Goal: Complete application form: Complete application form

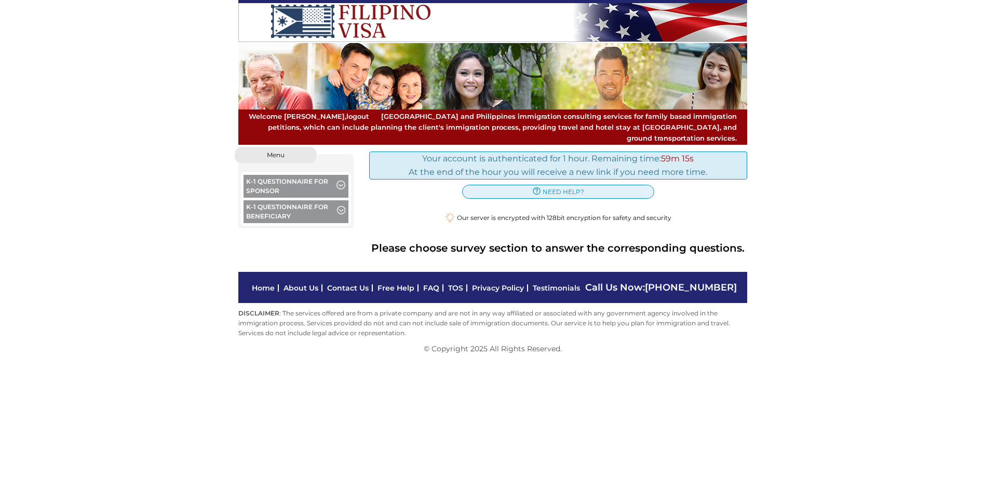
click at [307, 178] on button "K-1 Questionnaire for Sponsor" at bounding box center [296, 187] width 105 height 25
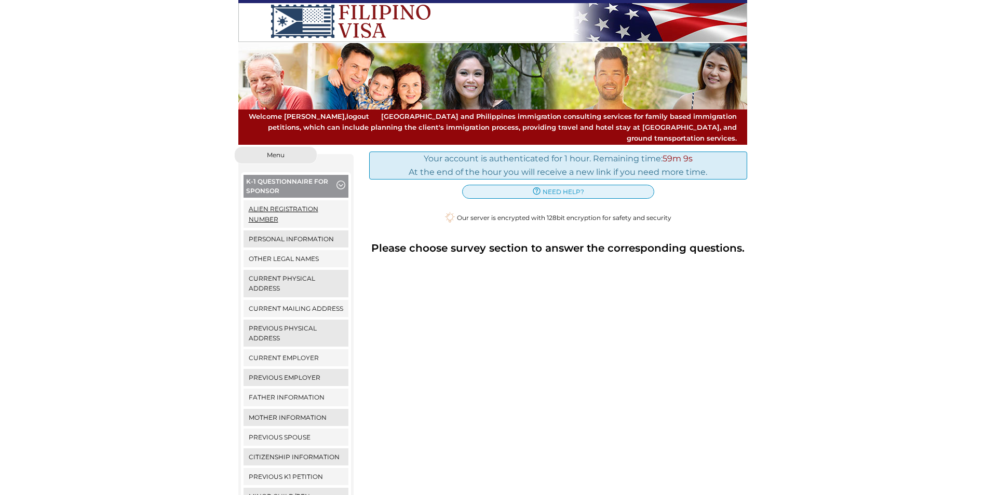
click at [279, 202] on link "Alien Registration Number" at bounding box center [296, 213] width 105 height 27
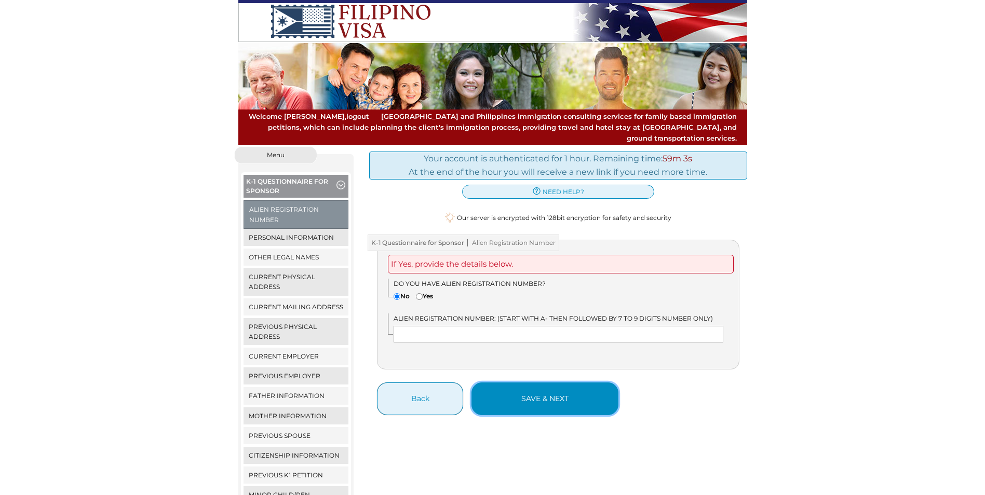
click at [559, 393] on button "save & next" at bounding box center [545, 399] width 147 height 33
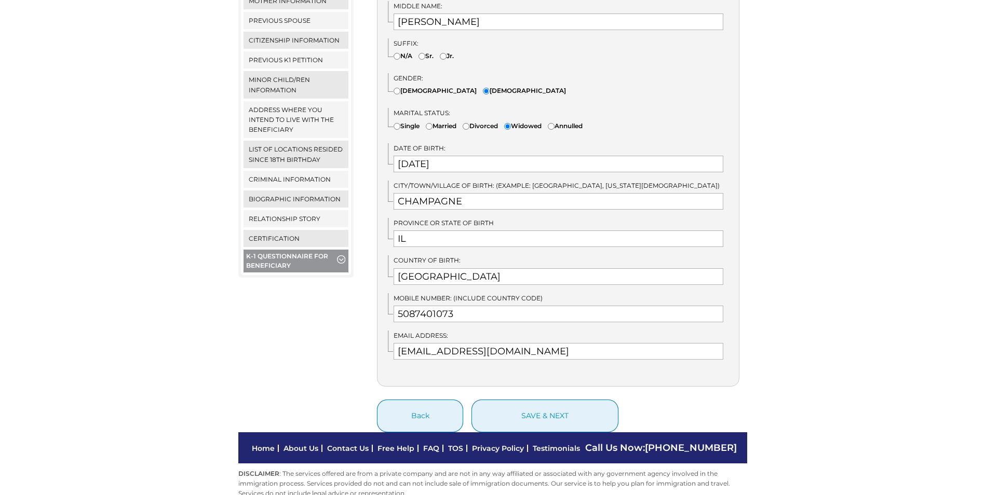
scroll to position [425, 0]
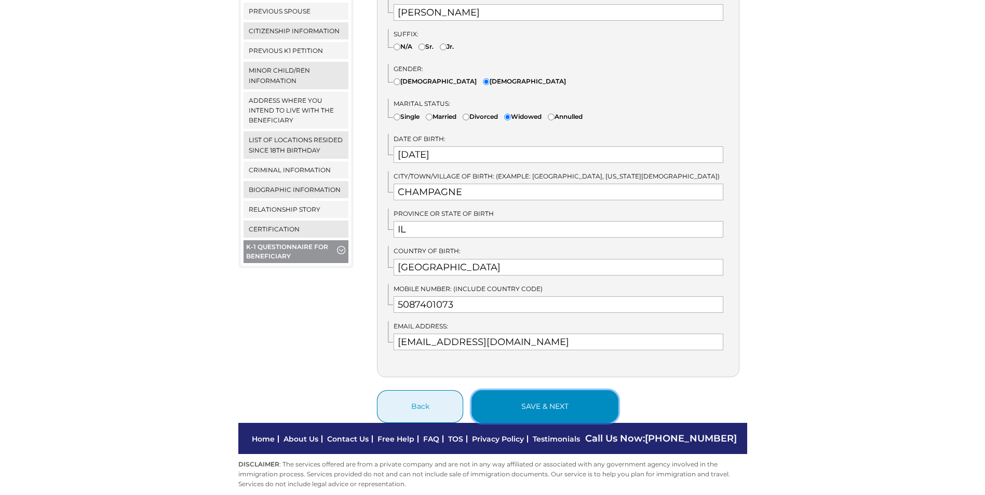
click at [576, 391] on button "save & next" at bounding box center [545, 407] width 147 height 33
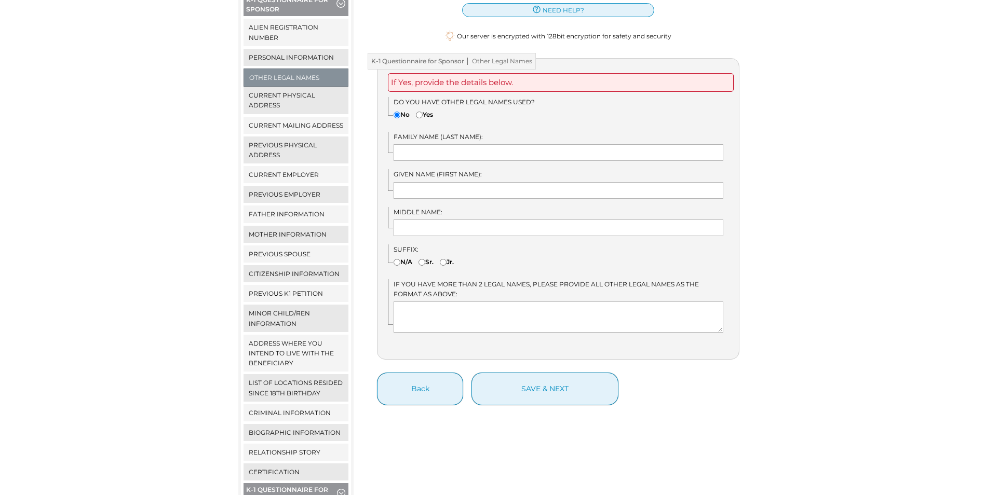
scroll to position [167, 0]
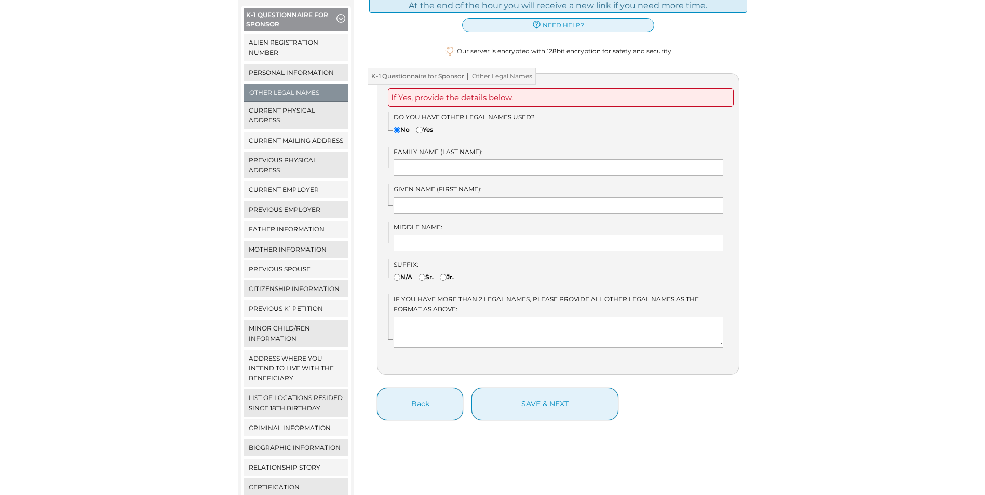
click at [301, 221] on link "Father Information" at bounding box center [296, 229] width 105 height 17
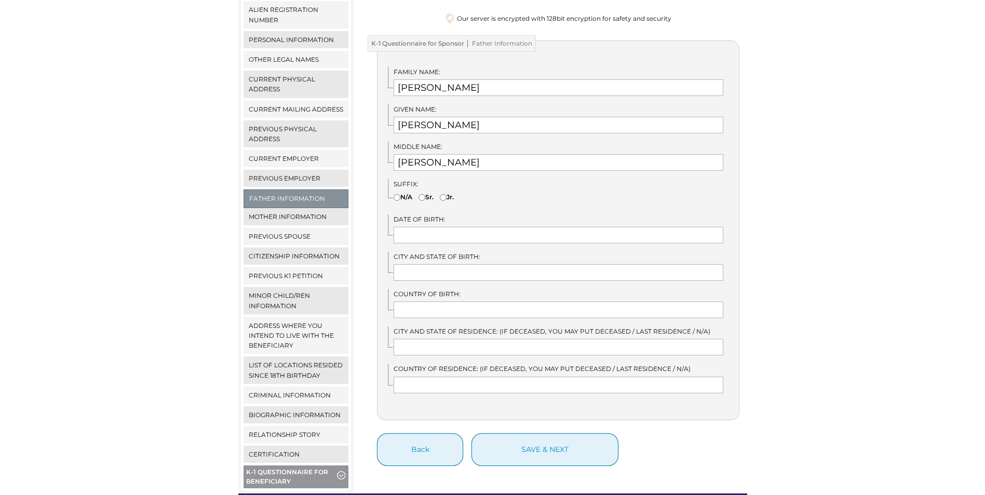
scroll to position [208, 0]
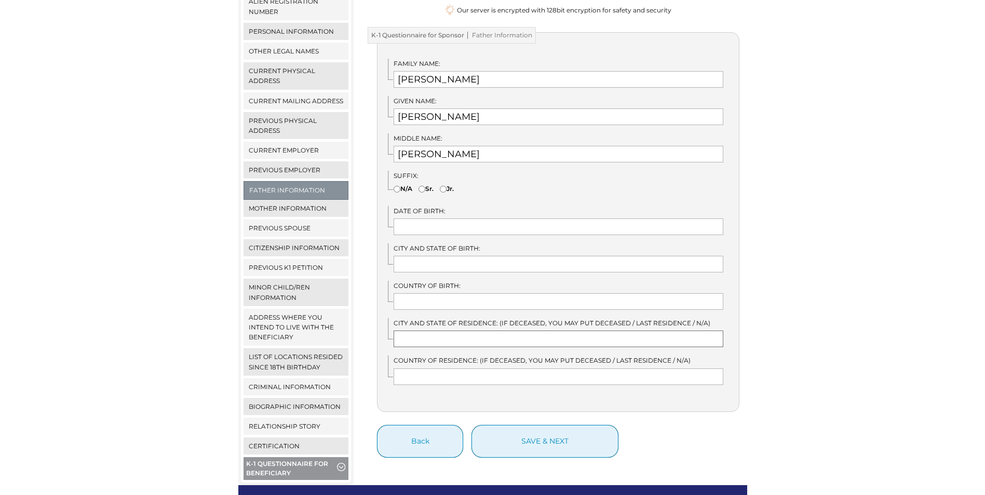
click at [531, 331] on input "text" at bounding box center [559, 339] width 330 height 17
type input "D"
type input "Huntingdon, Tn (Deceased)"
click at [595, 369] on input "text" at bounding box center [559, 377] width 330 height 17
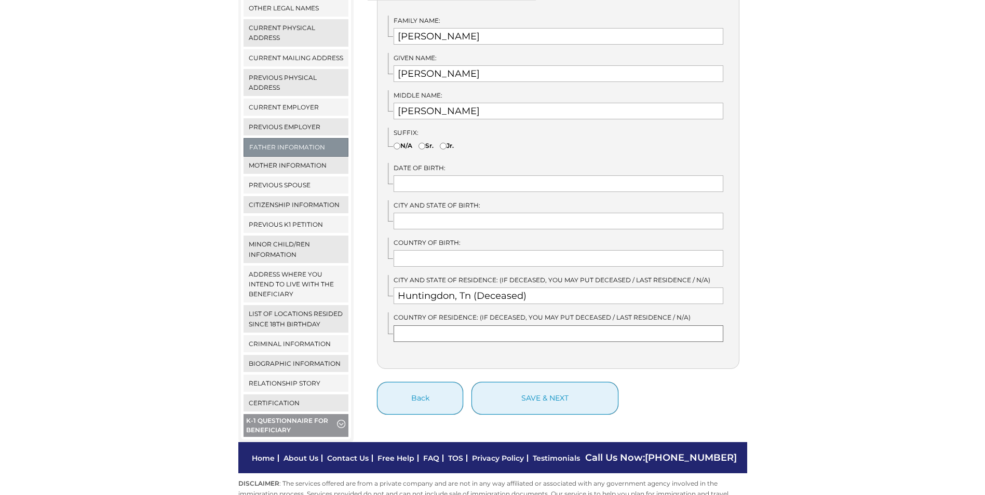
scroll to position [260, 0]
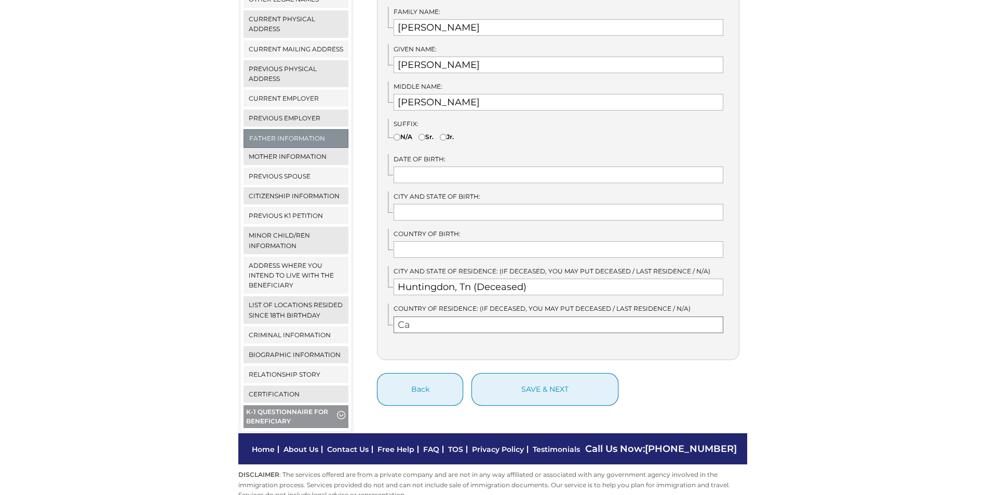
type input "C"
click at [473, 204] on input "text" at bounding box center [559, 212] width 330 height 17
type input "Huntingdon, Tn"
type input "Un"
click at [381, 251] on div "Family Name: THOMAS Given Name: JAMES Middle Name: MICHEAL Un" at bounding box center [558, 170] width 363 height 380
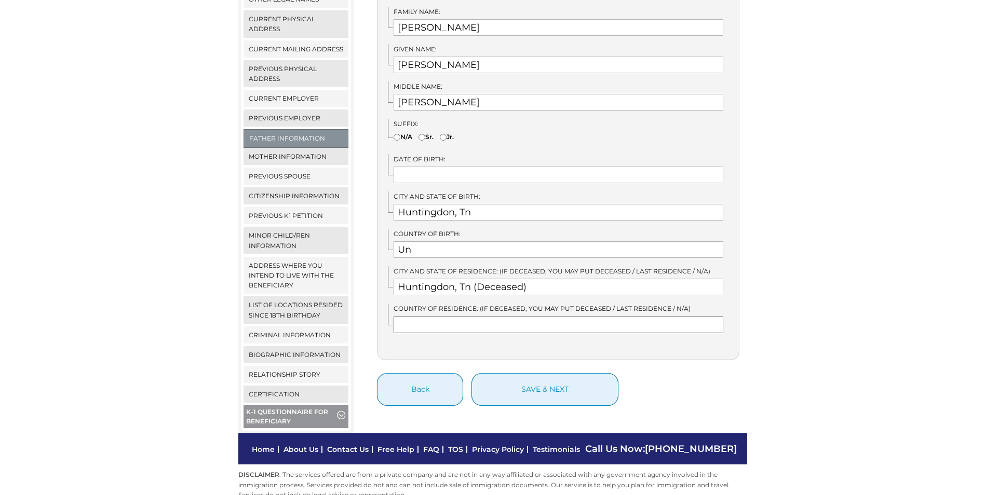
click at [422, 317] on input "text" at bounding box center [559, 325] width 330 height 17
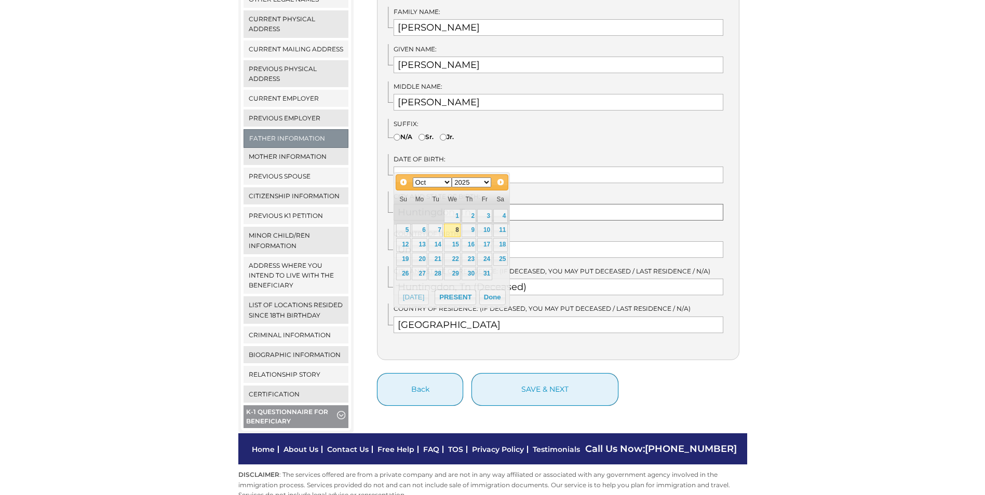
click at [602, 204] on input "Huntingdon, Tn" at bounding box center [559, 212] width 330 height 17
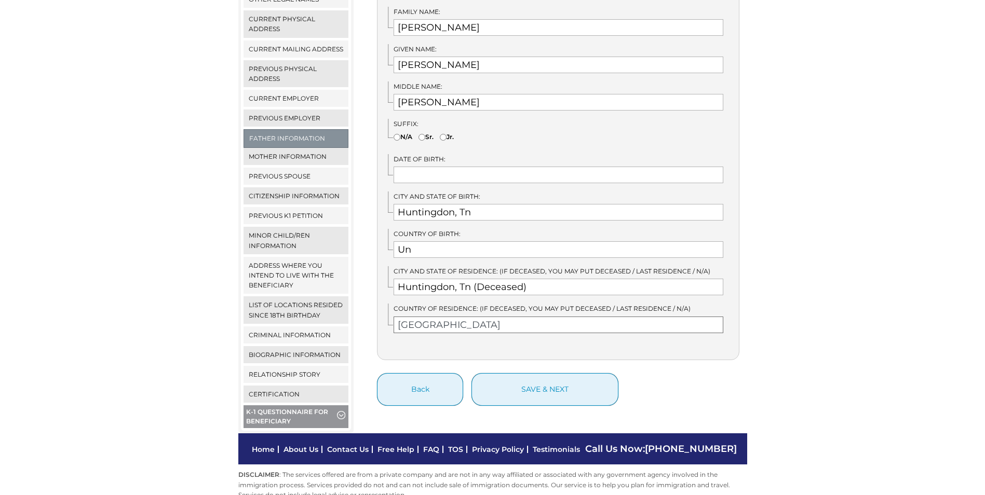
click at [499, 317] on input "United States" at bounding box center [559, 325] width 330 height 17
type input "United States (Deceased)"
click at [425, 241] on input "Un" at bounding box center [559, 249] width 330 height 17
type input "United States"
type input "09/21/1969"
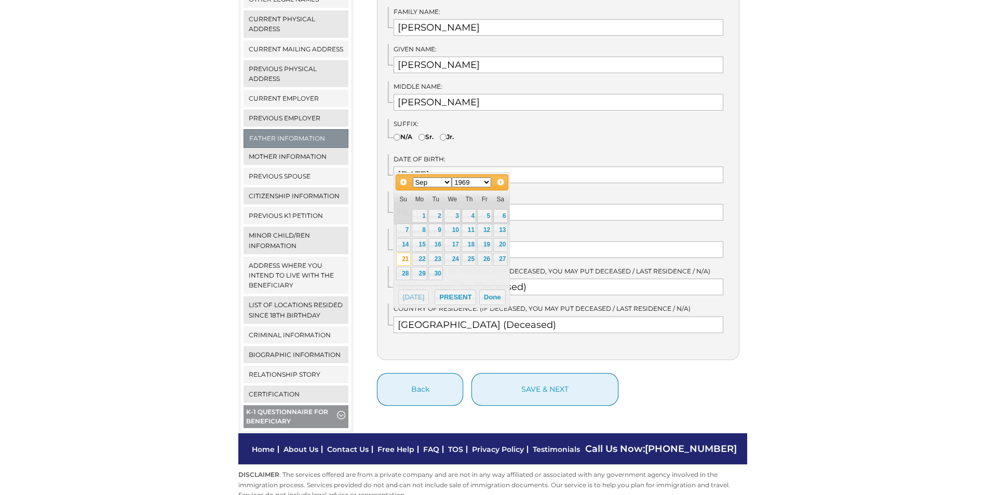
click at [561, 192] on label "City and State of Birth:" at bounding box center [559, 197] width 330 height 10
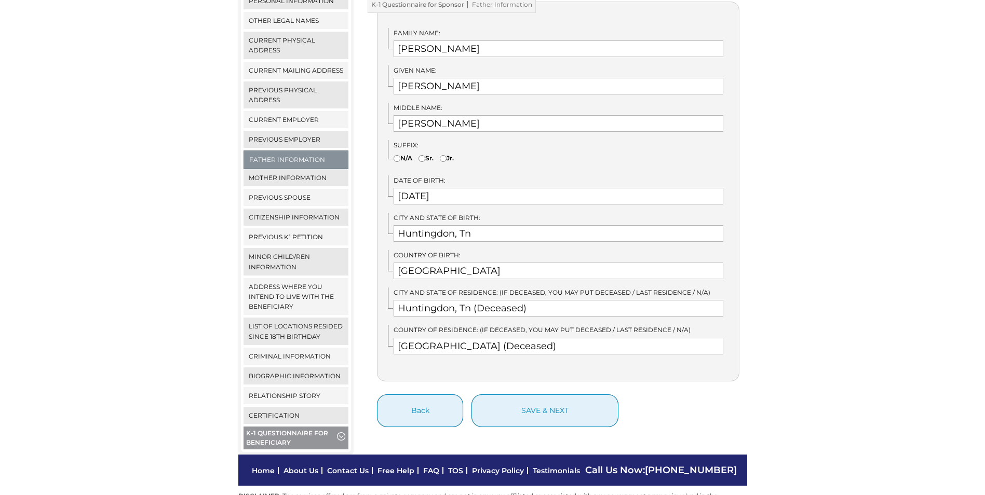
scroll to position [156, 0]
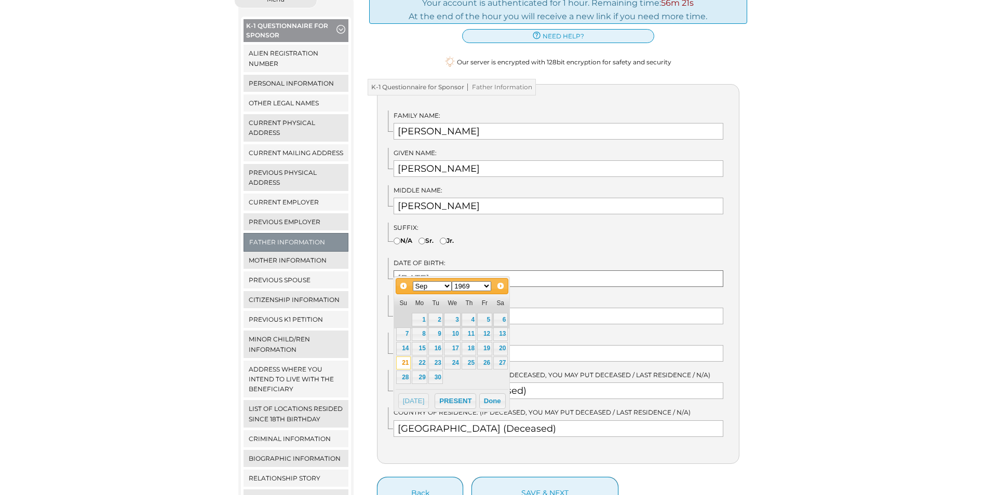
drag, startPoint x: 454, startPoint y: 272, endPoint x: 373, endPoint y: 291, distance: 83.3
click at [374, 290] on div "K-1 Questionnaire for Sponsor Father Information Family Name: THOMAS Given Name…" at bounding box center [558, 297] width 378 height 426
click at [396, 238] on input"] "N/A" at bounding box center [397, 241] width 7 height 7
radio input"] "true"
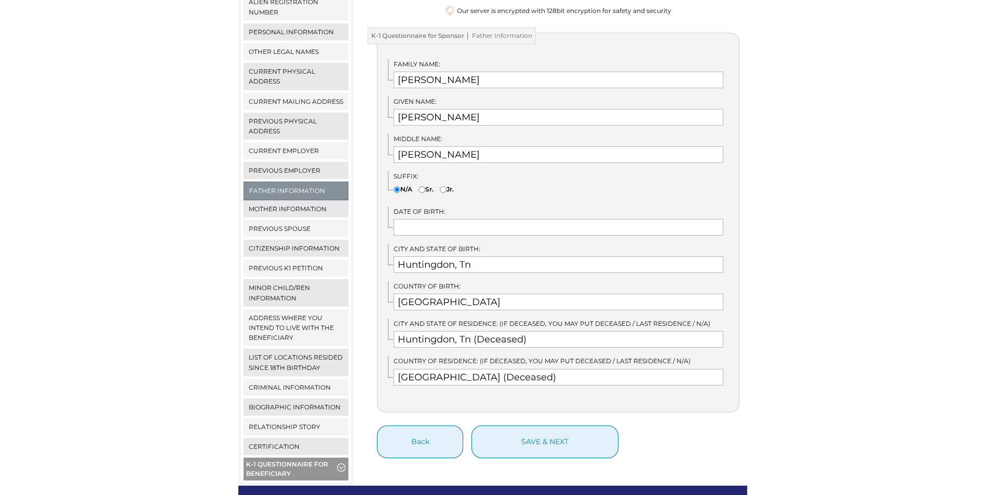
scroll to position [208, 0]
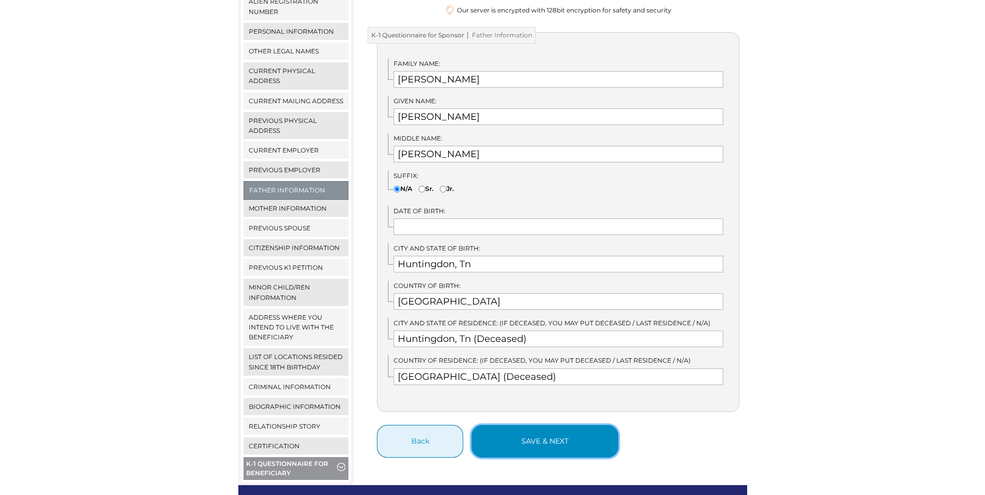
click at [540, 429] on button "save & next" at bounding box center [545, 441] width 147 height 33
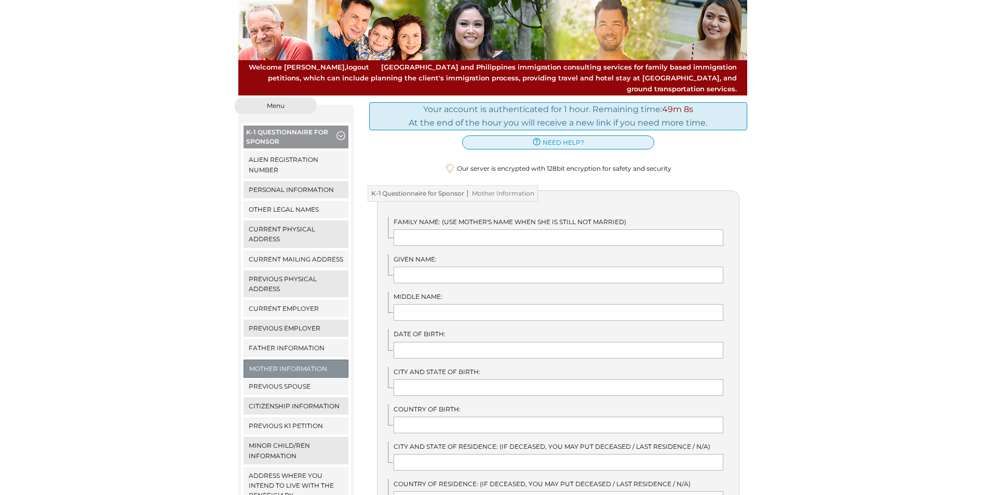
scroll to position [52, 0]
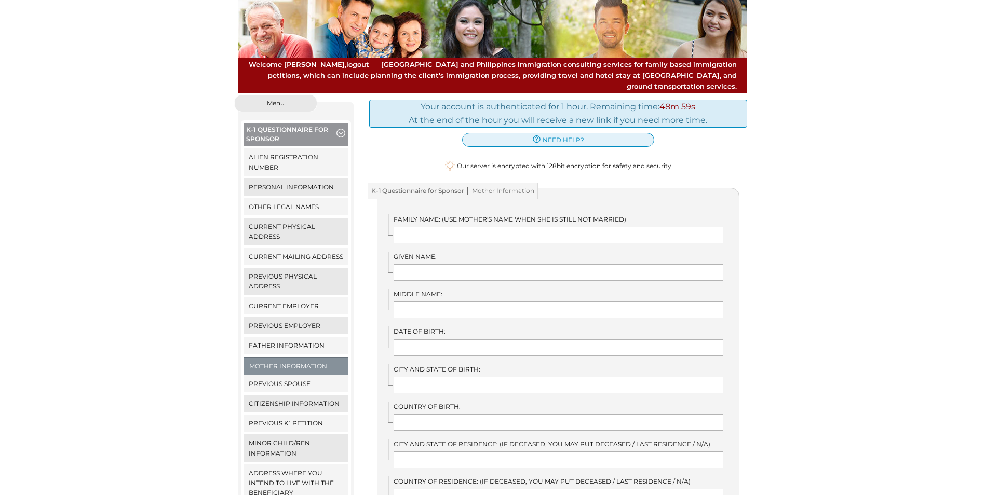
click at [468, 227] on input "text" at bounding box center [559, 235] width 330 height 17
type input "[PERSON_NAME]"
type input "a"
type input "[PERSON_NAME]"
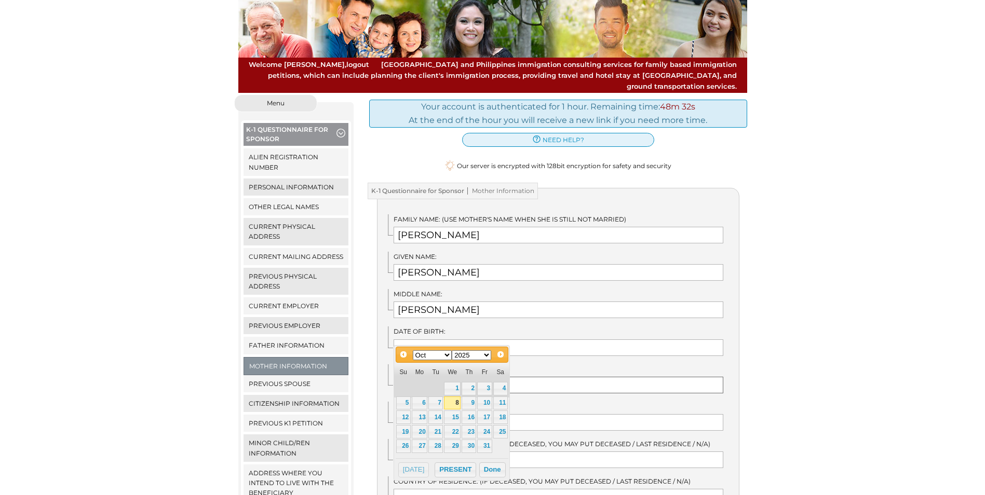
click at [538, 377] on input "text" at bounding box center [559, 385] width 330 height 17
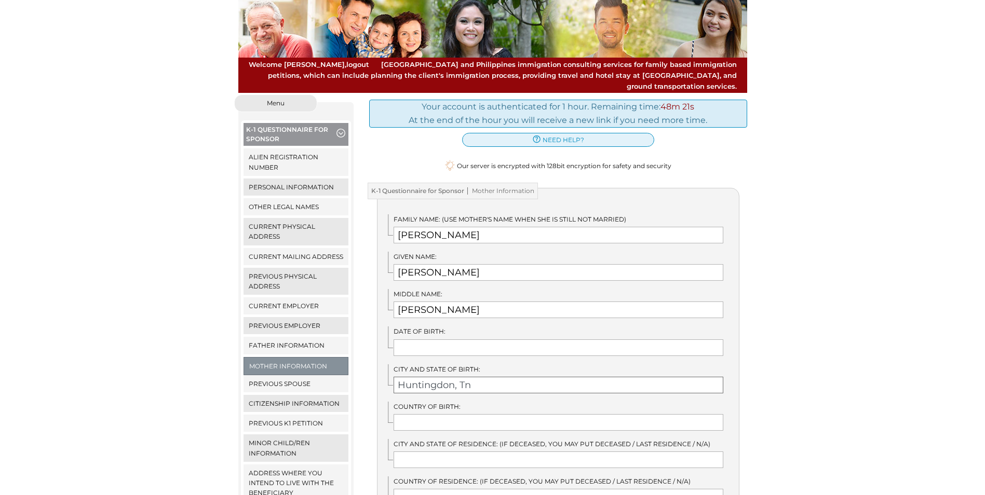
type input "Huntingdon, Tn"
type input "u"
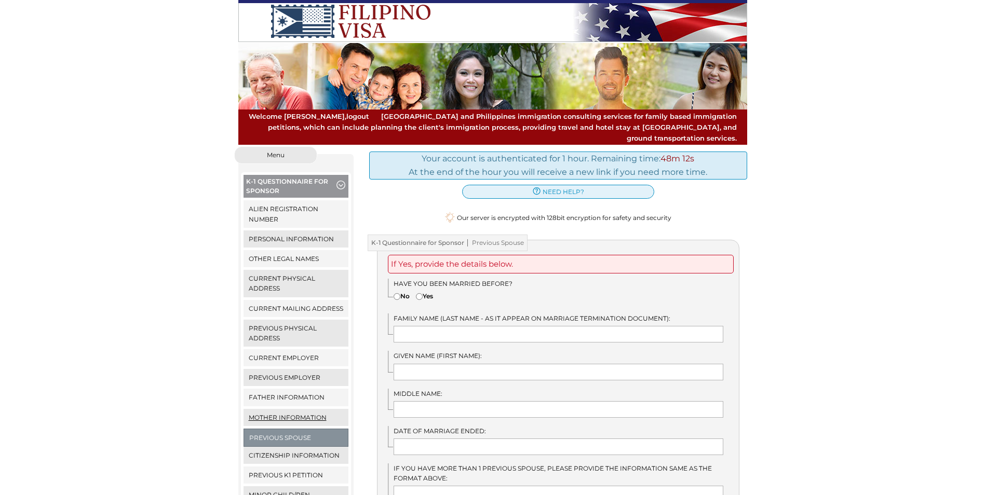
click at [301, 410] on link "Mother Information" at bounding box center [296, 417] width 105 height 17
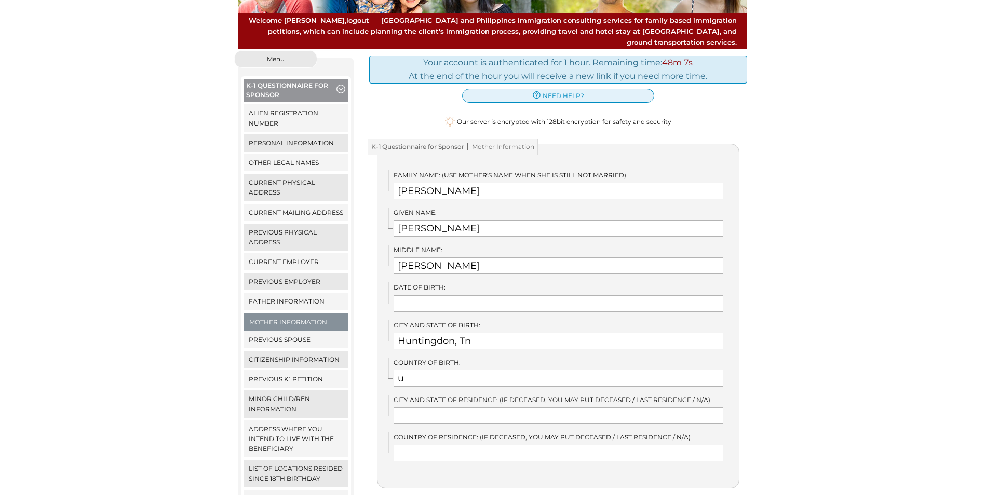
scroll to position [104, 0]
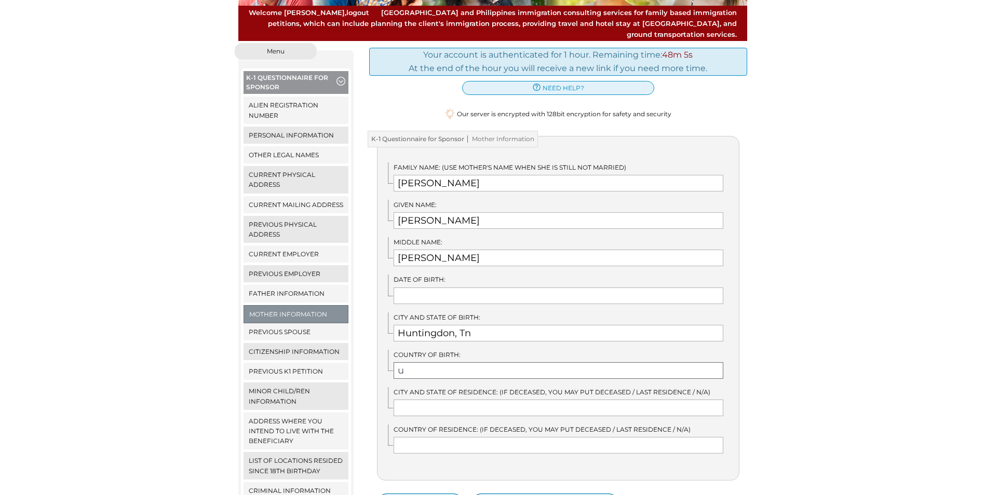
click at [432, 367] on input "u" at bounding box center [559, 371] width 330 height 17
type input "[GEOGRAPHIC_DATA]"
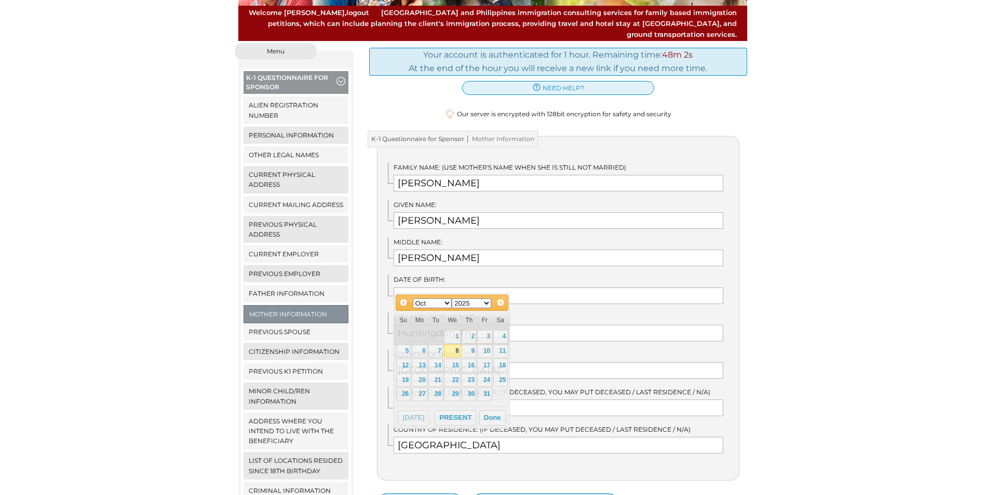
click at [579, 350] on label "Country of Birth:" at bounding box center [559, 355] width 330 height 10
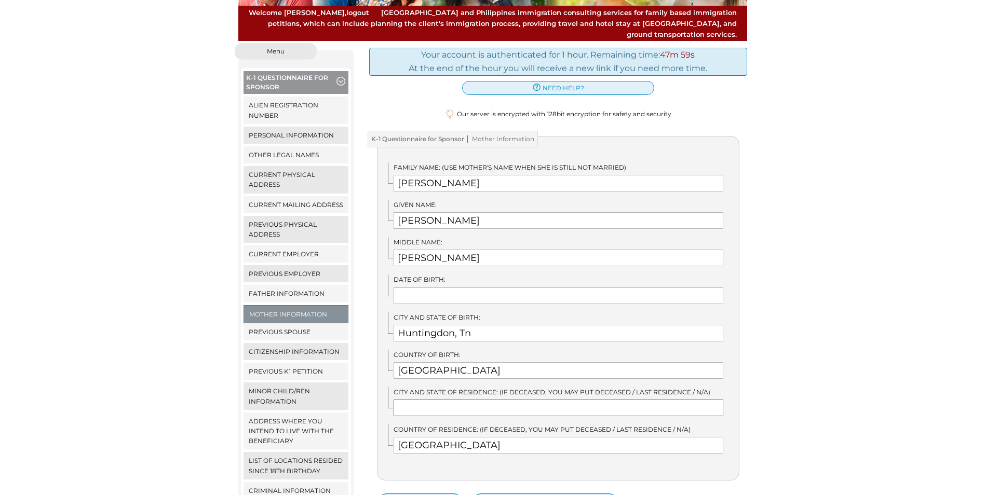
click at [487, 400] on input "text" at bounding box center [559, 408] width 330 height 17
type input "Huntingdon, Tn"
click at [508, 452] on div "Family Name: (Use mother's name when she is still not married) Thomas Given Nam…" at bounding box center [558, 308] width 363 height 345
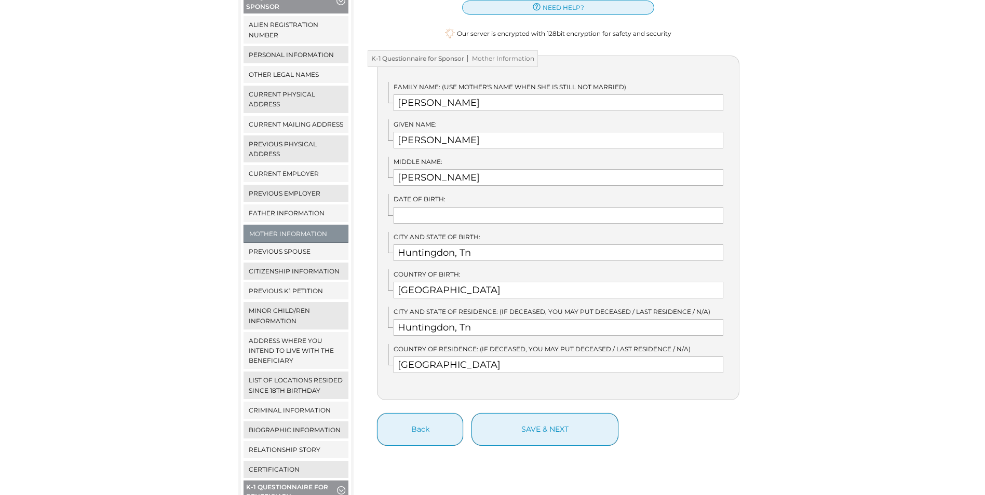
scroll to position [208, 0]
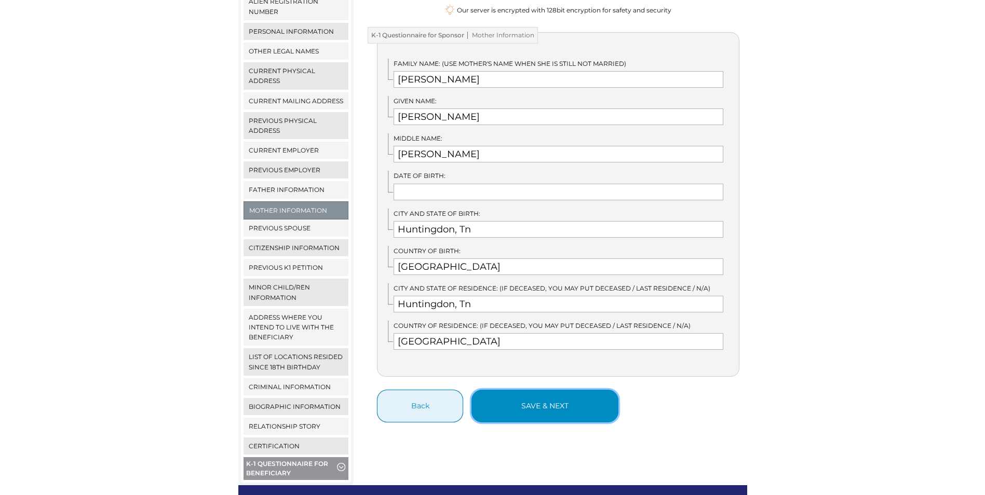
click at [531, 400] on button "save & next" at bounding box center [545, 406] width 147 height 33
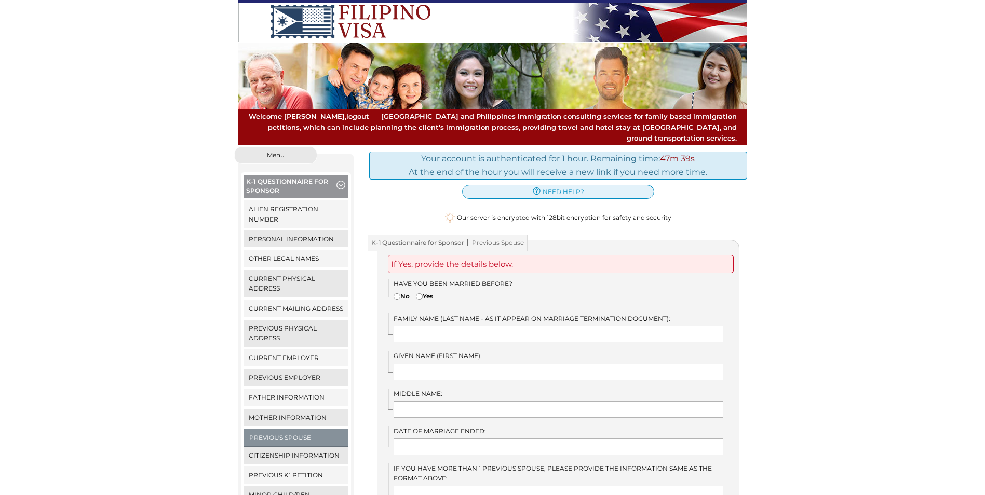
click at [421, 291] on label "Yes" at bounding box center [424, 296] width 17 height 10
click at [421, 293] on input"] "Yes" at bounding box center [419, 296] width 7 height 7
radio input"] "true"
click at [446, 326] on input "text" at bounding box center [559, 334] width 330 height 17
type input "z"
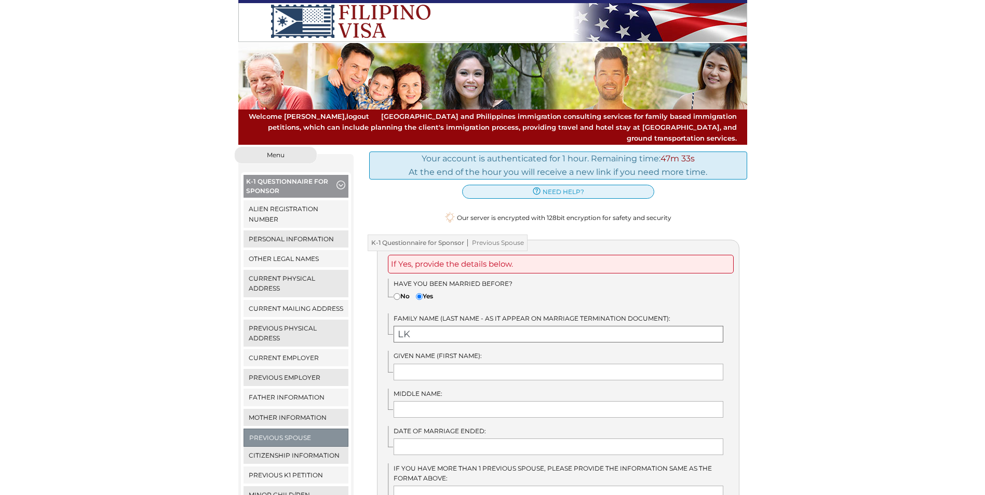
type input "L"
type input "Long"
click at [443, 364] on input "text" at bounding box center [559, 372] width 330 height 17
type input "Nancy"
type input "Ann"
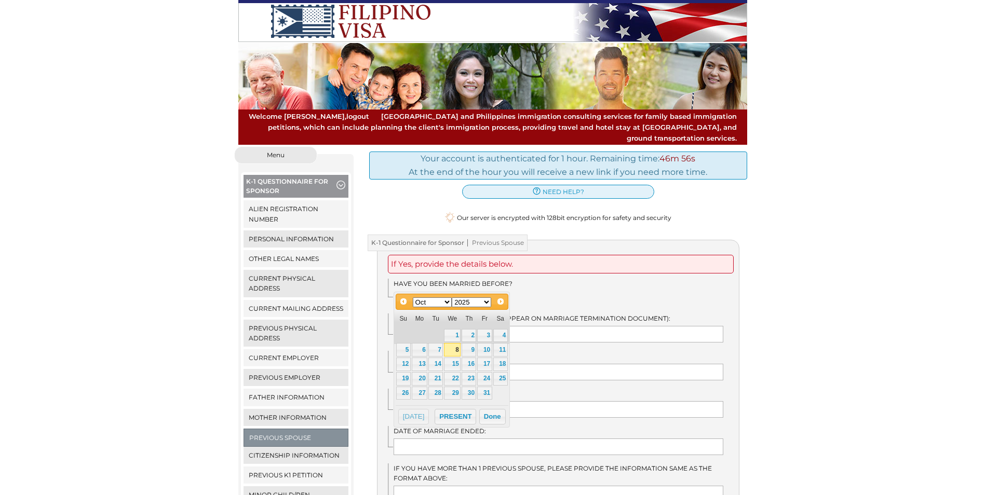
click at [446, 301] on select "Jan Feb Mar Apr May Jun Jul Aug Sep Oct Nov Dec" at bounding box center [432, 303] width 39 height 10
click at [472, 300] on select "1900 1901 1902 1903 1904 1905 1906 1907 1908 1909 1910 1911 1912 1913 1914 1915…" at bounding box center [471, 303] width 39 height 10
click at [541, 289] on div "Have you been married before? No Yes" at bounding box center [563, 292] width 351 height 26
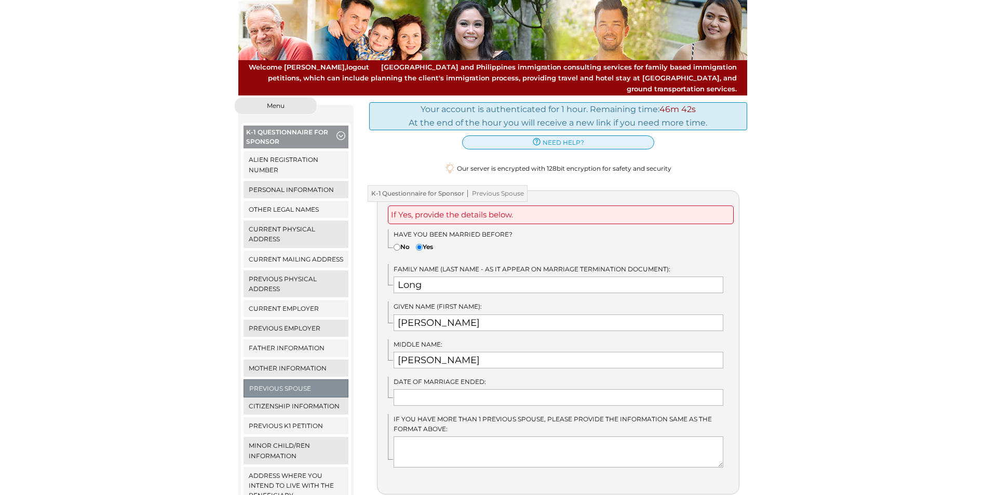
scroll to position [52, 0]
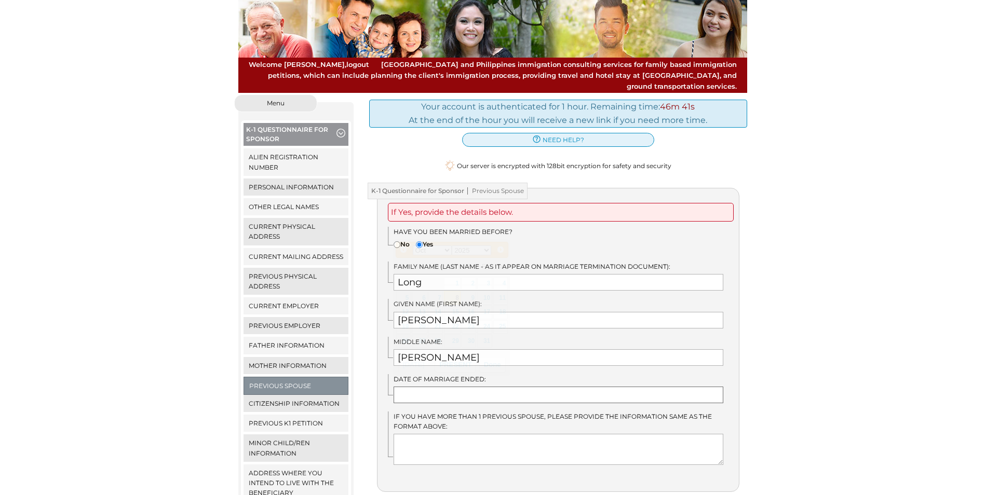
click at [449, 387] on input "text" at bounding box center [559, 395] width 330 height 17
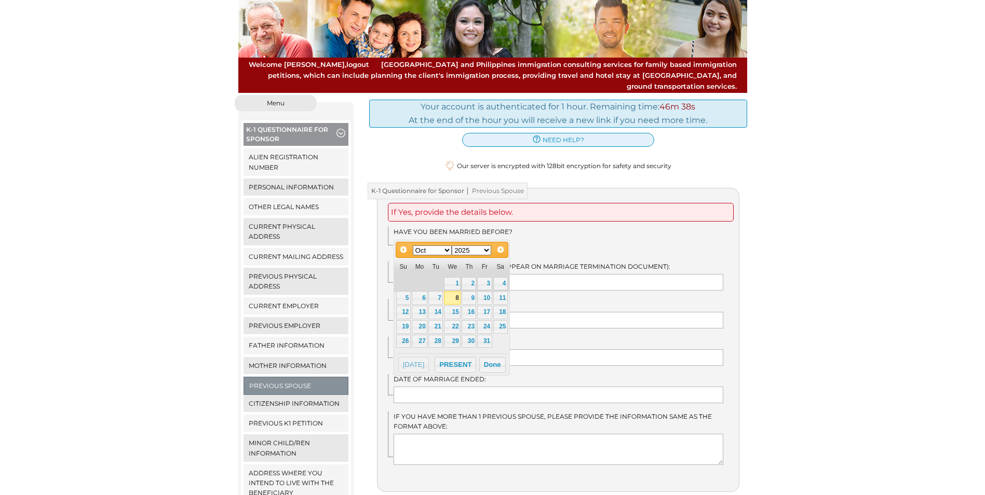
click at [433, 253] on select "Jan Feb Mar Apr May Jun Jul Aug Sep Oct Nov Dec" at bounding box center [432, 251] width 39 height 10
click at [438, 313] on link "11" at bounding box center [435, 313] width 15 height 14
type input "03/11/2025"
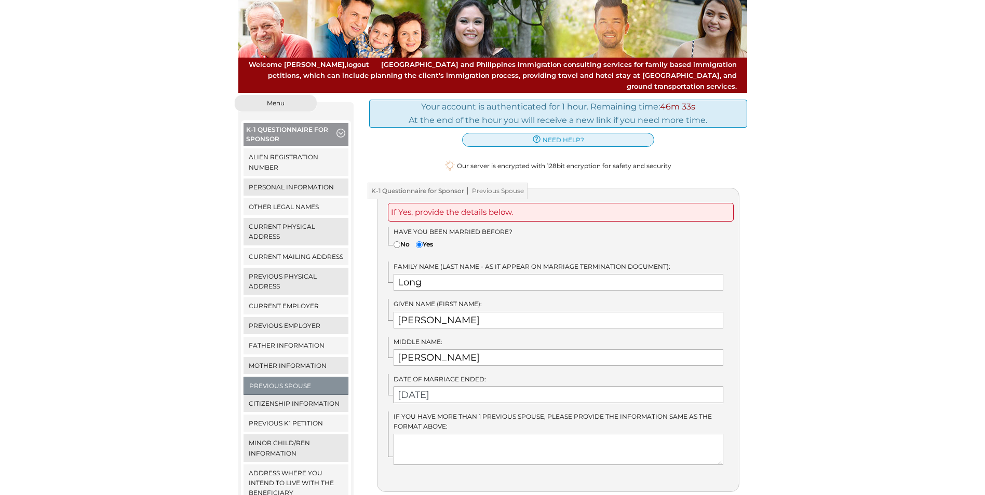
click at [455, 387] on input "03/11/2025" at bounding box center [559, 395] width 330 height 17
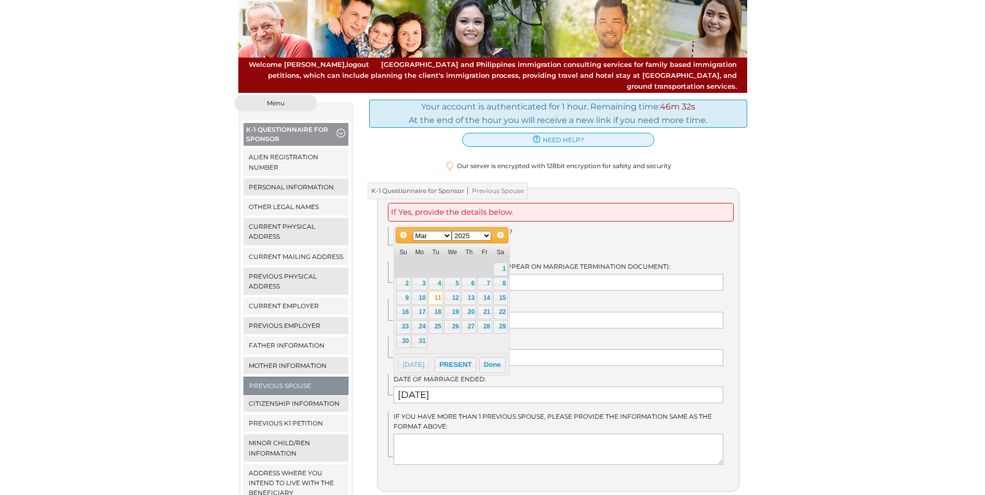
click at [484, 235] on select "1900 1901 1902 1903 1904 1905 1906 1907 1908 1909 1910 1911 1912 1913 1914 1915…" at bounding box center [471, 236] width 39 height 10
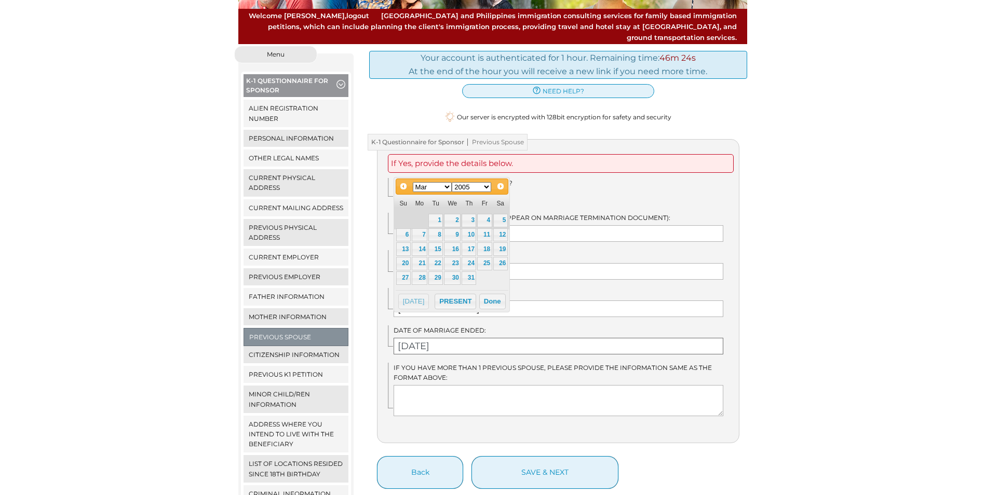
scroll to position [104, 0]
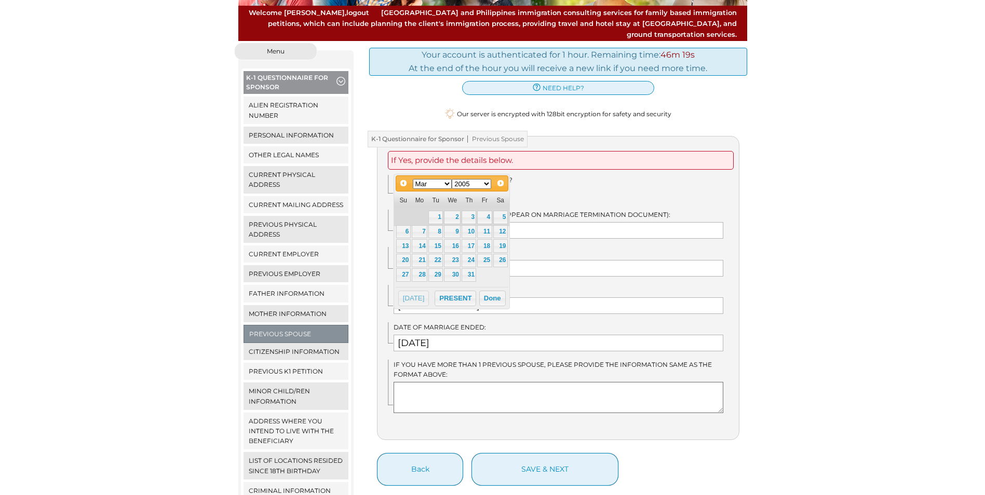
click at [447, 386] on textarea at bounding box center [559, 397] width 330 height 31
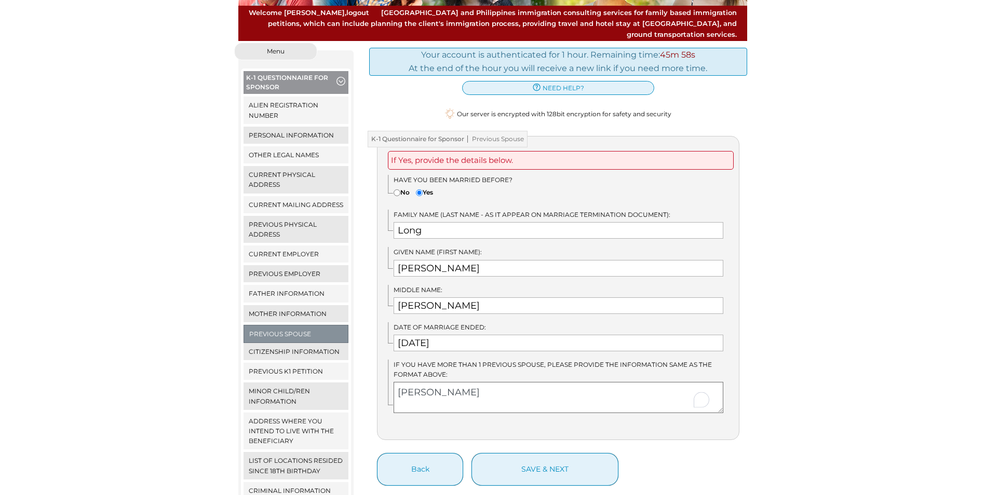
type textarea "Long Katrina"
click at [484, 401] on textarea "Long Katrina" at bounding box center [559, 397] width 330 height 31
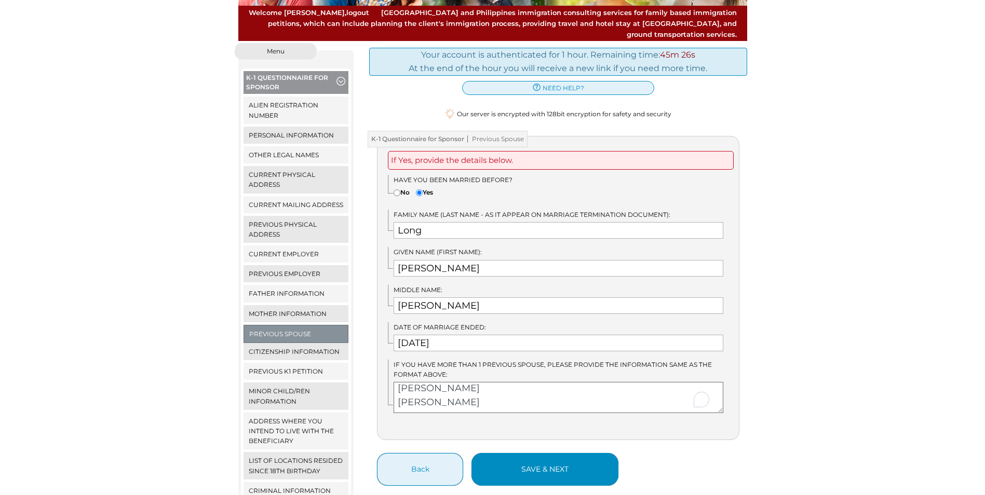
type textarea "Long Katrina Marie"
click at [517, 467] on button "save & next" at bounding box center [545, 469] width 147 height 33
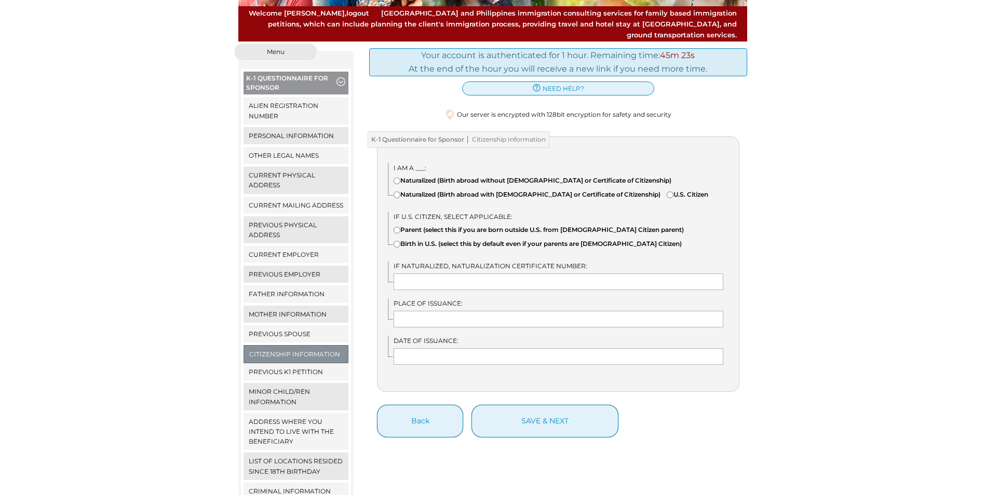
scroll to position [104, 0]
click at [400, 177] on input"] "Naturalized (Birth abroad without [DEMOGRAPHIC_DATA] or Certificate of Citizens…" at bounding box center [397, 180] width 7 height 7
radio input"] "true"
click at [667, 198] on input"] "U.S. Citizen" at bounding box center [670, 194] width 7 height 7
radio input"] "true"
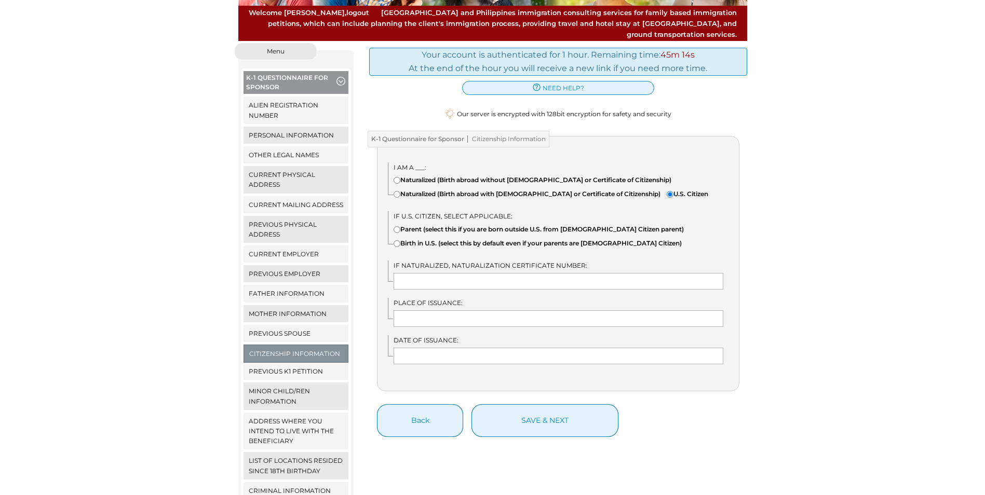
click at [396, 247] on input"] "Birth in U.S. (select this by default even if your parents are U.S. Citizen)" at bounding box center [397, 243] width 7 height 7
radio input"] "true"
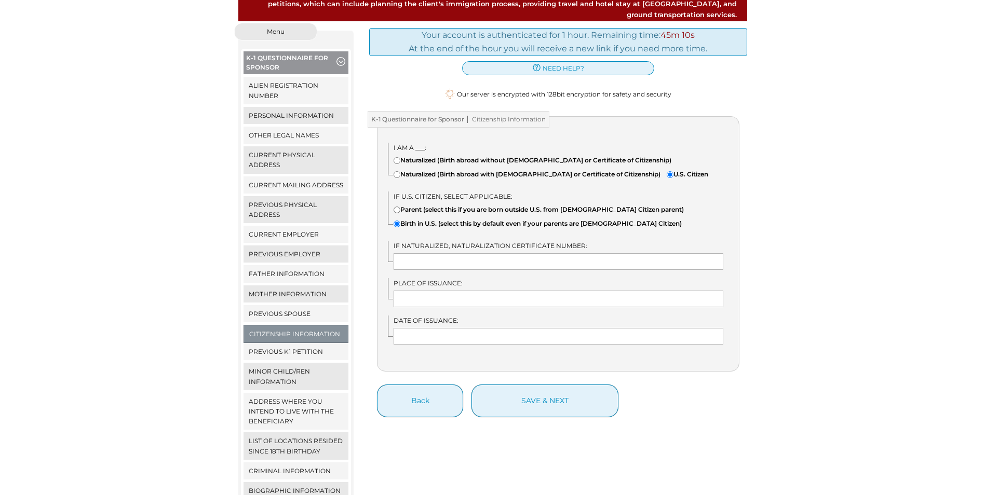
scroll to position [156, 0]
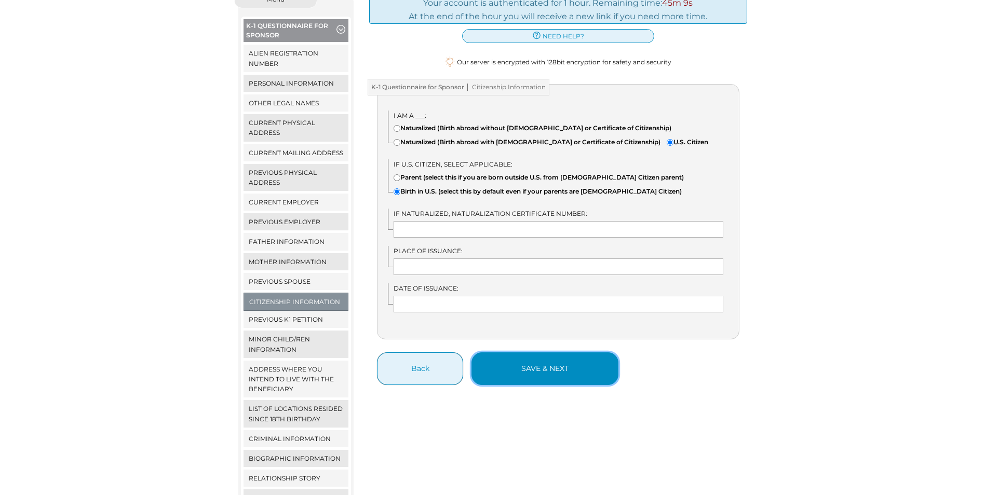
click at [587, 371] on button "save & next" at bounding box center [545, 369] width 147 height 33
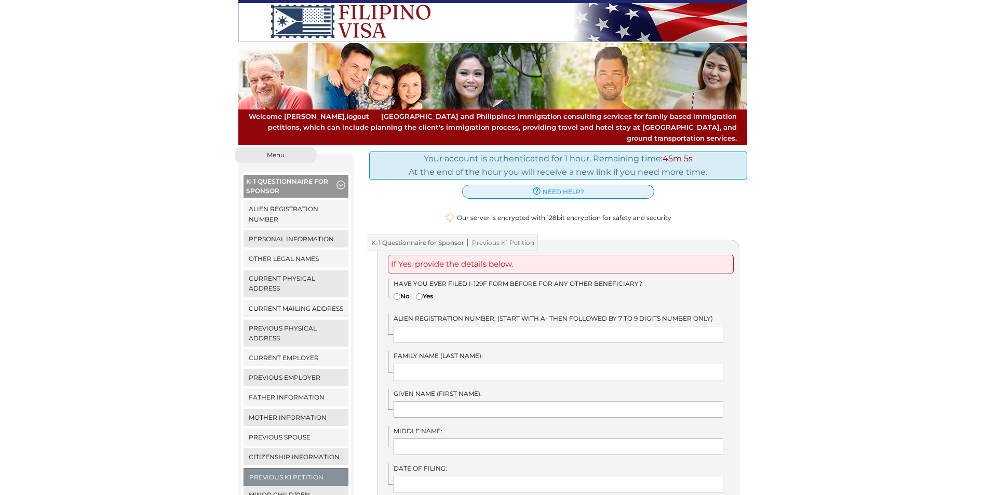
click at [397, 293] on input"] "No" at bounding box center [397, 296] width 7 height 7
radio input"] "true"
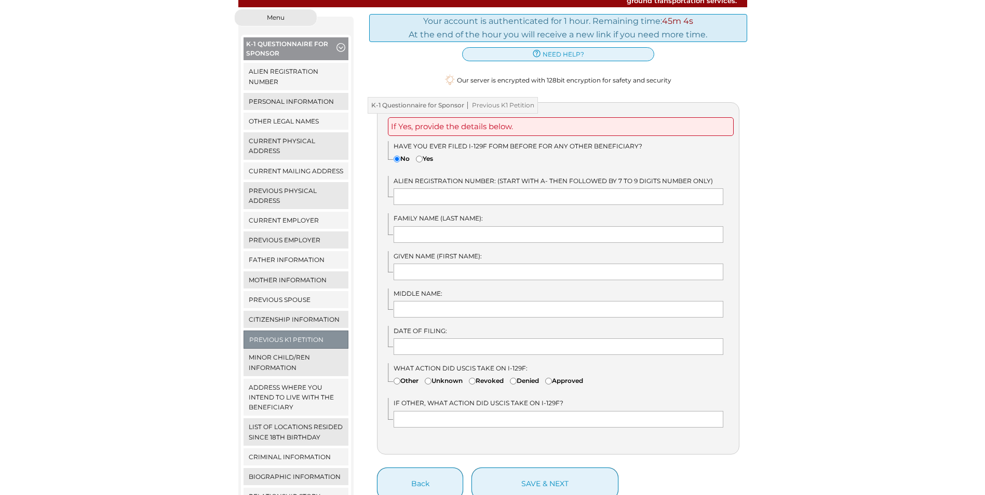
scroll to position [156, 0]
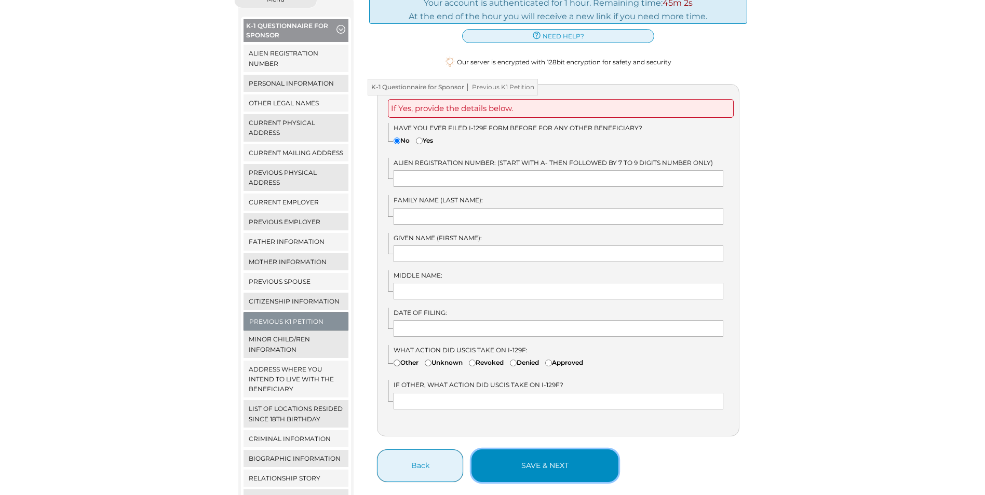
click at [572, 453] on button "save & next" at bounding box center [545, 466] width 147 height 33
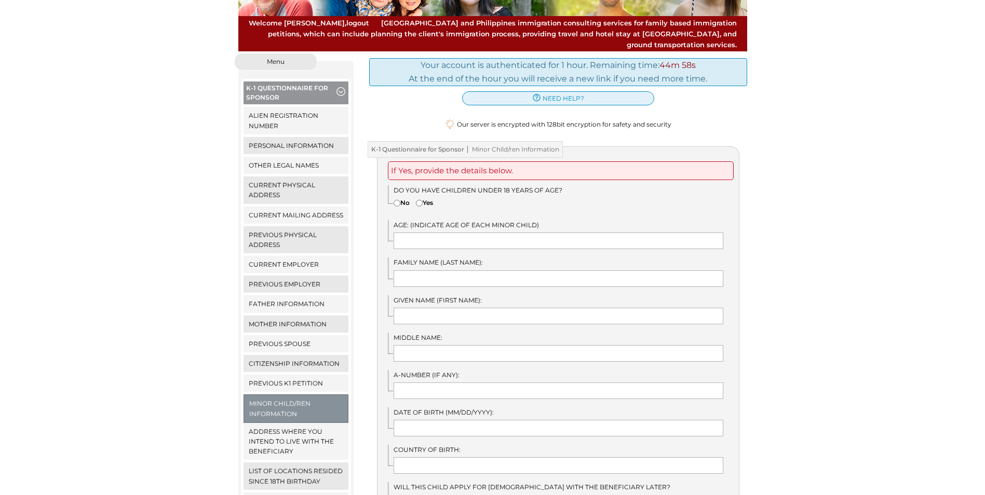
scroll to position [104, 0]
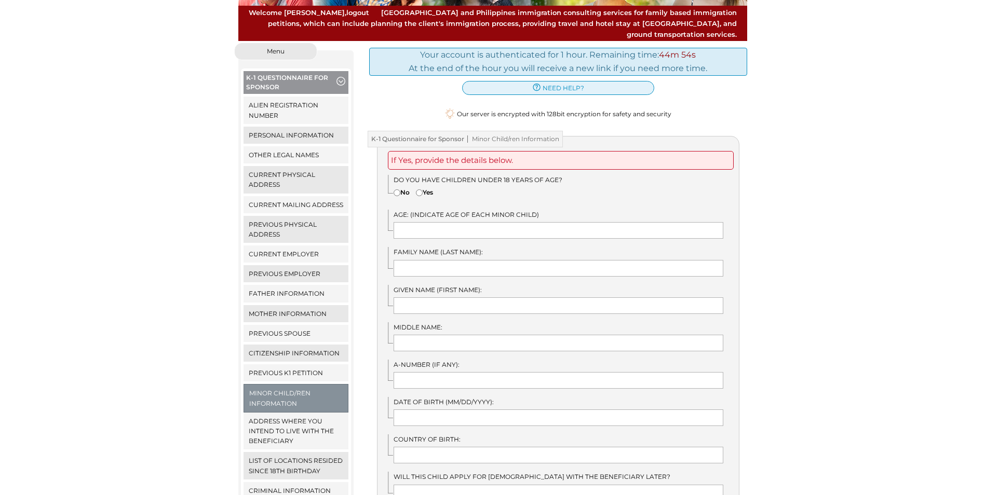
click at [421, 190] on input"] "Yes" at bounding box center [419, 193] width 7 height 7
radio input"] "true"
click at [458, 222] on input "text" at bounding box center [559, 230] width 330 height 17
type input "1"
type input "16"
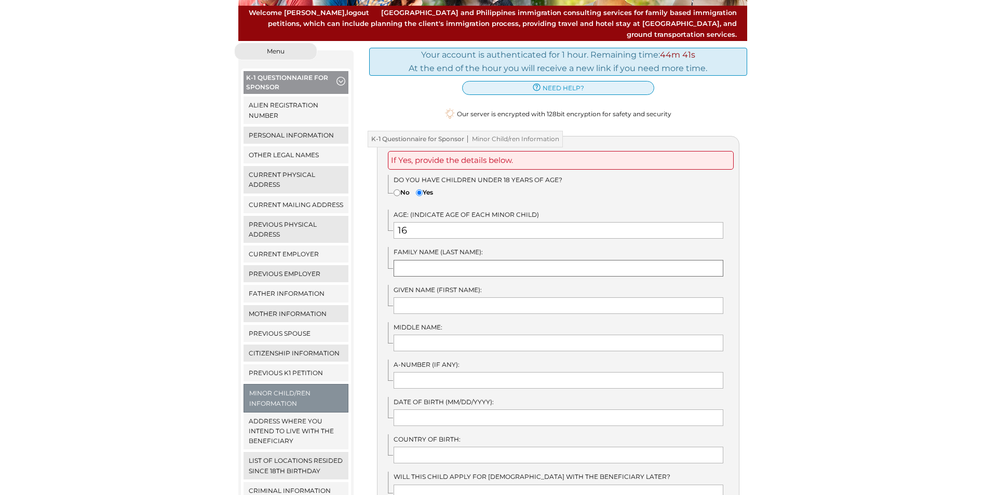
click at [581, 260] on input "text" at bounding box center [559, 268] width 330 height 17
type input "Long"
type input "Calvin"
type input "Blake"
type input "09/21/1969"
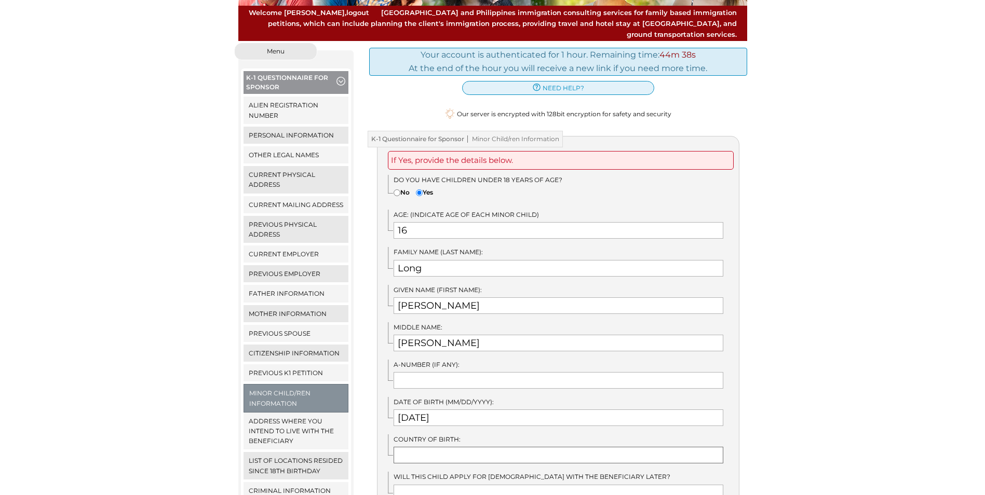
type input "United States"
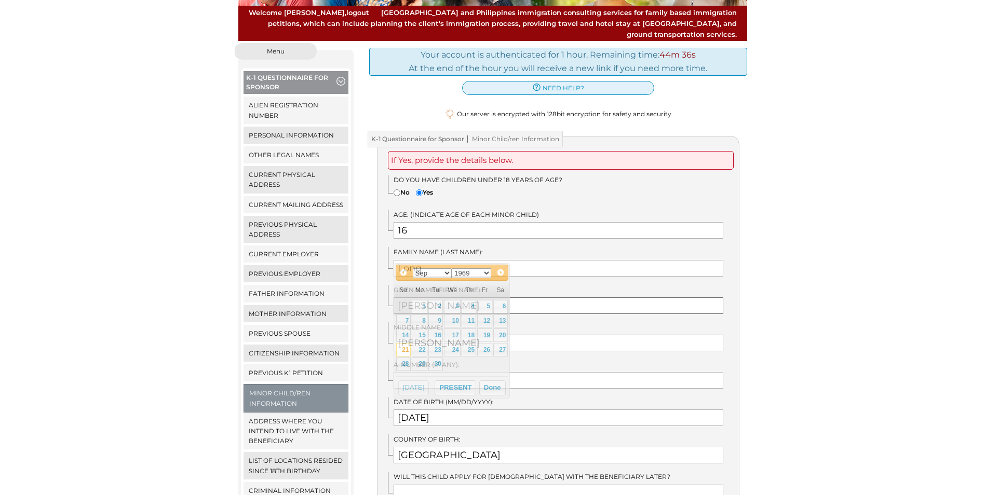
click at [535, 298] on input "Calvin" at bounding box center [559, 306] width 330 height 17
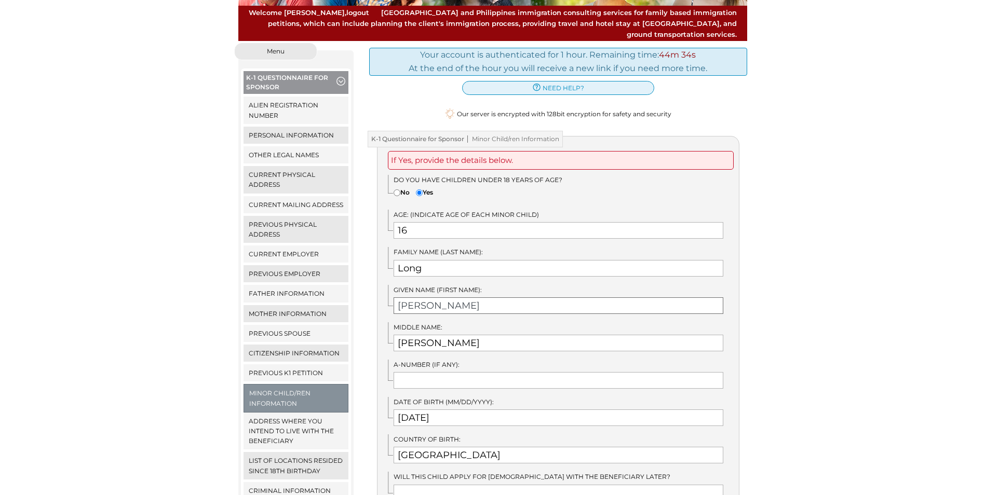
click at [438, 298] on input "Calvin" at bounding box center [559, 306] width 330 height 17
drag, startPoint x: 432, startPoint y: 294, endPoint x: 393, endPoint y: 297, distance: 39.1
click at [408, 298] on input "Calvin" at bounding box center [559, 306] width 330 height 17
drag, startPoint x: 372, startPoint y: 299, endPoint x: 360, endPoint y: 301, distance: 12.2
click at [361, 301] on div "Menu Close menu K-1 Questionnaire for Sponsor Alien Registration Number Persona…" at bounding box center [493, 340] width 525 height 594
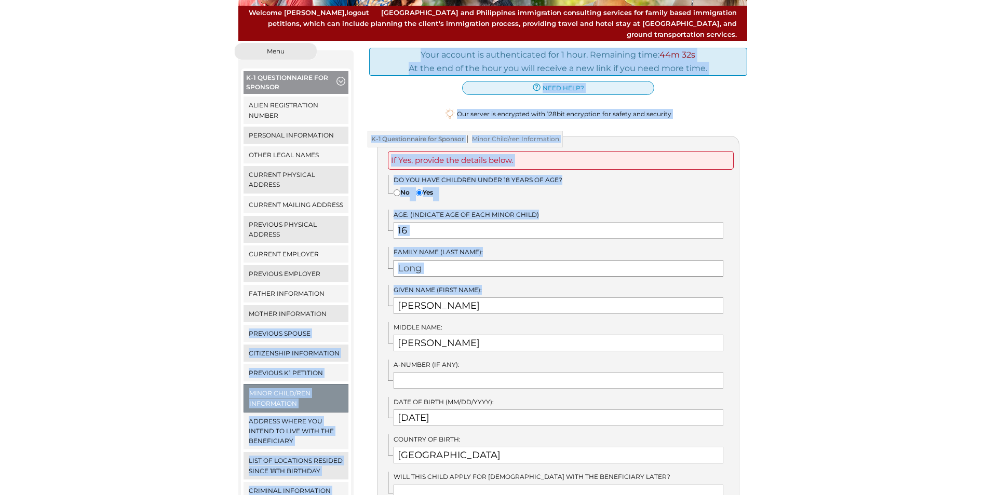
click at [564, 260] on input "Long" at bounding box center [559, 268] width 330 height 17
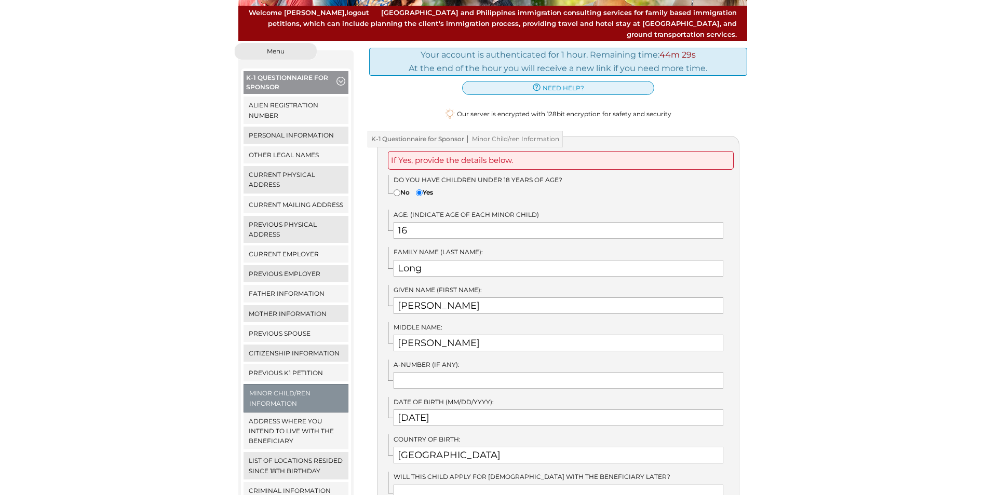
click at [599, 304] on div "If Yes, provide the details below. Do you have children under 18 years of age? …" at bounding box center [558, 363] width 363 height 454
click at [434, 298] on input "Calvin" at bounding box center [559, 306] width 330 height 17
type input "C"
type input "Jeremiah"
click at [465, 410] on input "09/21/1969" at bounding box center [559, 418] width 330 height 17
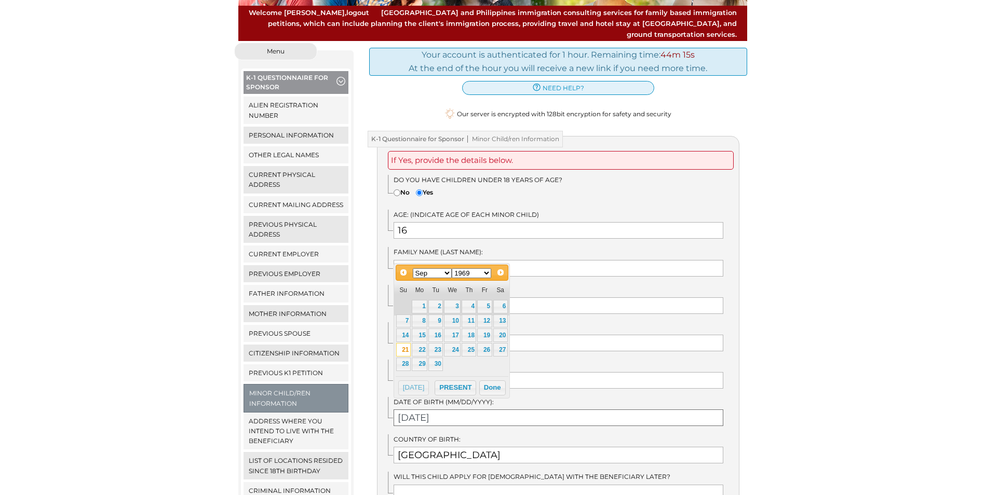
drag, startPoint x: 466, startPoint y: 409, endPoint x: 385, endPoint y: 423, distance: 82.1
click at [389, 421] on div "If Yes, provide the details below. Do you have children under 18 years of age? …" at bounding box center [558, 363] width 363 height 454
click at [447, 273] on select "Jan Feb Mar Apr May Jun Jul Aug Sep Oct Nov Dec" at bounding box center [432, 274] width 39 height 10
click at [434, 364] on link "27" at bounding box center [435, 365] width 15 height 14
type input "05/27/1969"
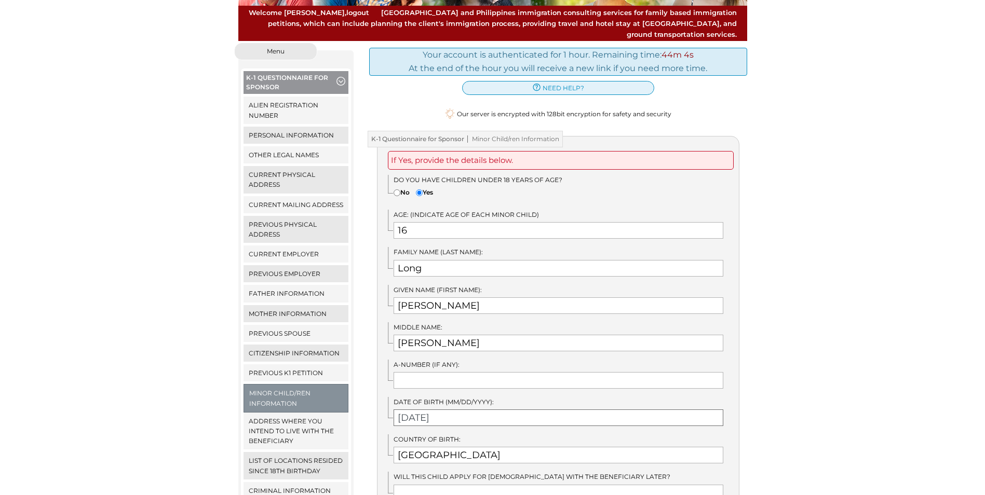
click at [439, 410] on input "05/27/1969" at bounding box center [559, 418] width 330 height 17
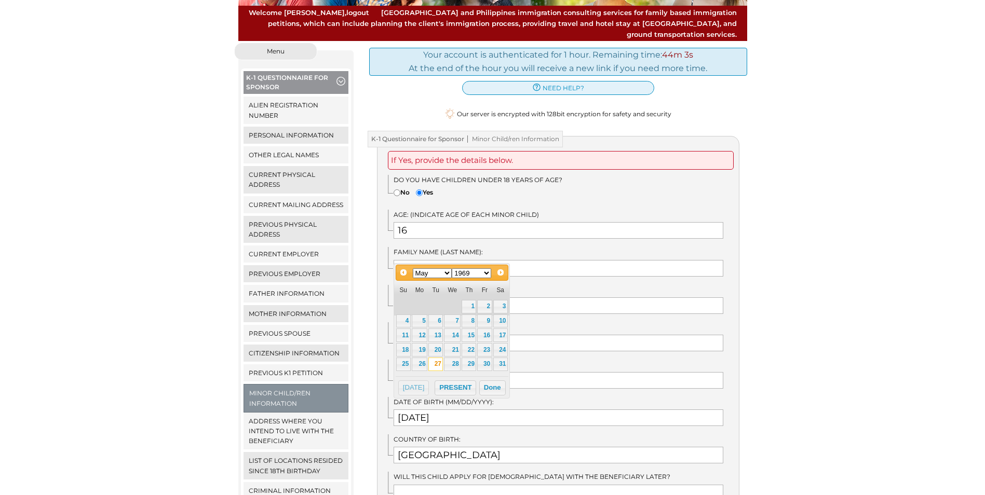
click at [471, 274] on select "1900 1901 1902 1903 1904 1905 1906 1907 1908 1909 1910 1911 1912 1913 1914 1915…" at bounding box center [471, 274] width 39 height 10
click at [498, 405] on button "Done" at bounding box center [492, 403] width 26 height 16
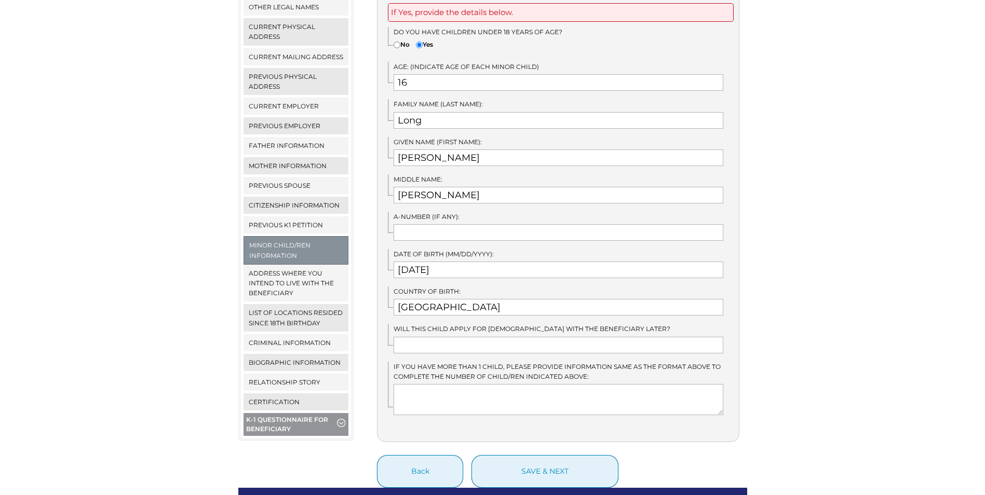
scroll to position [260, 0]
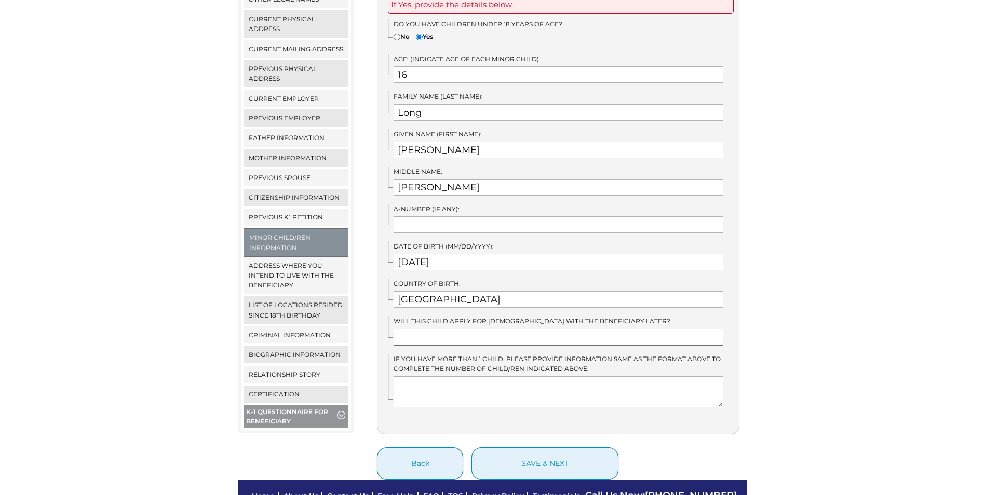
click at [528, 329] on input "text" at bounding box center [559, 337] width 330 height 17
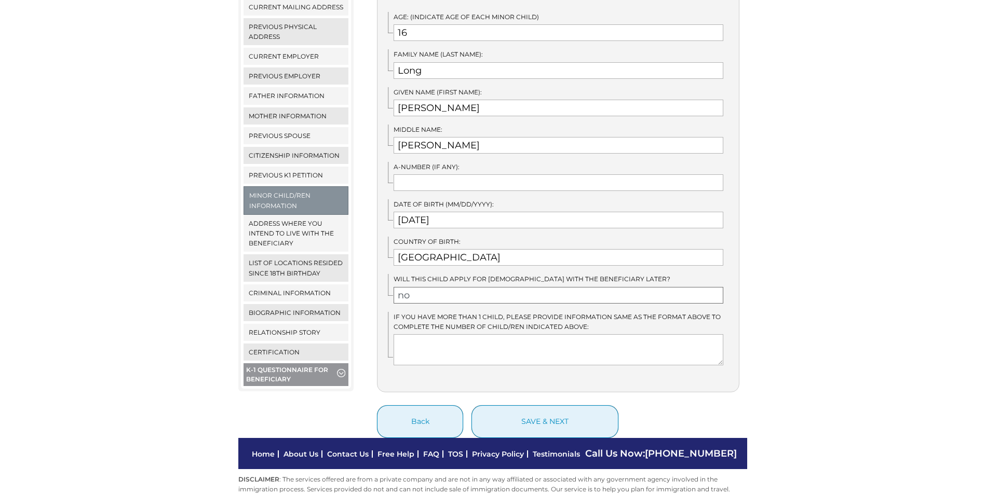
scroll to position [312, 0]
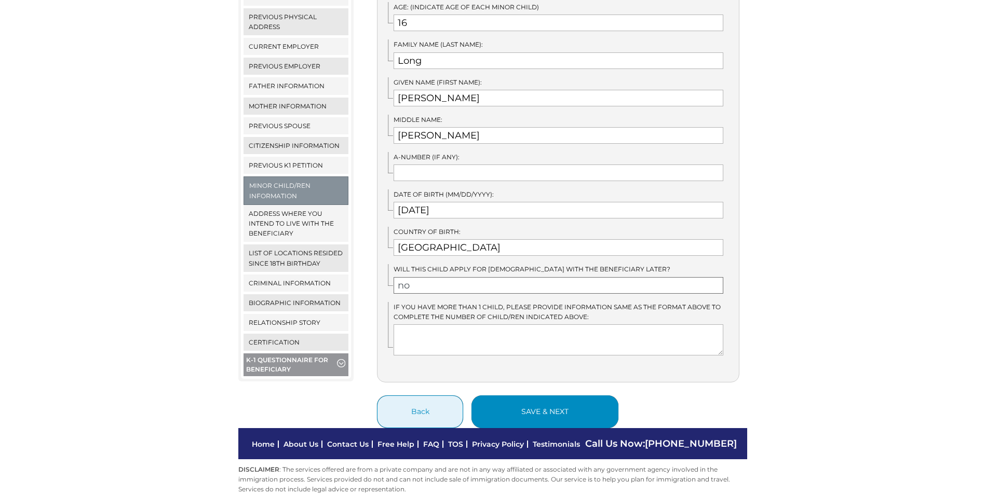
type input "no"
click at [592, 396] on button "save & next" at bounding box center [545, 412] width 147 height 33
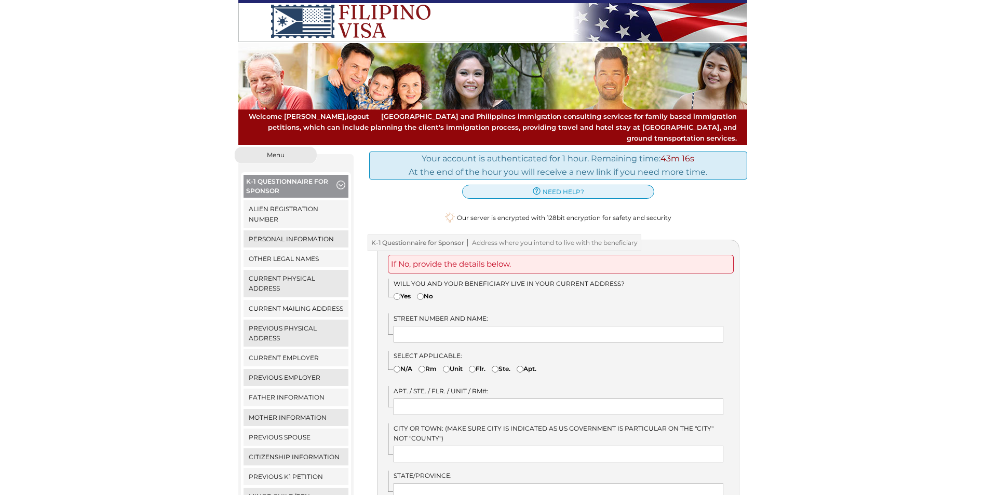
click at [397, 293] on input"] "Yes" at bounding box center [397, 296] width 7 height 7
radio input"] "true"
click at [436, 326] on input "text" at bounding box center [559, 334] width 330 height 17
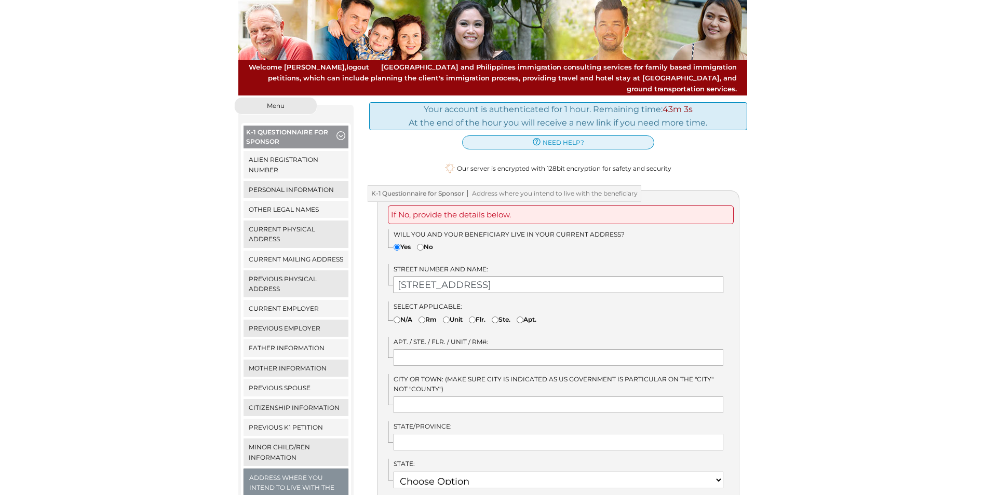
scroll to position [52, 0]
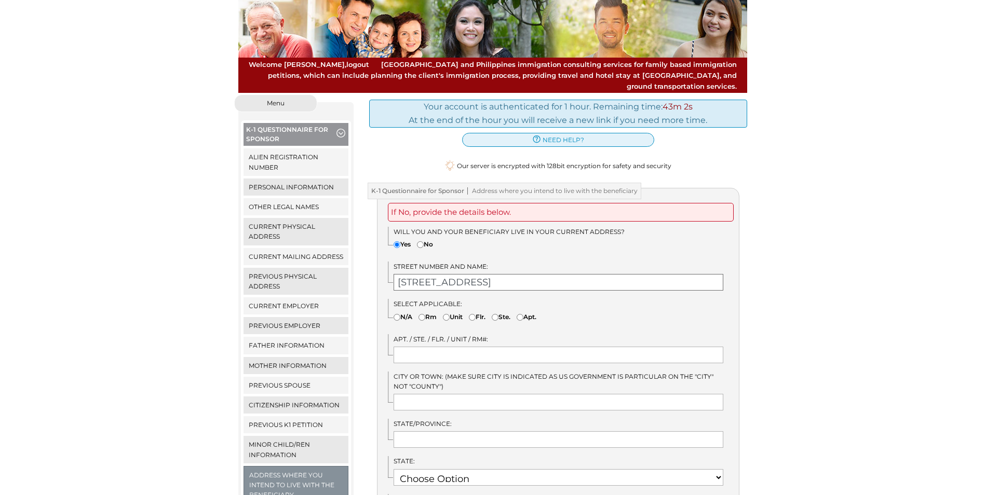
type input "432 Oxford ST N"
click at [530, 394] on input "text" at bounding box center [559, 402] width 330 height 17
type input "Auburn"
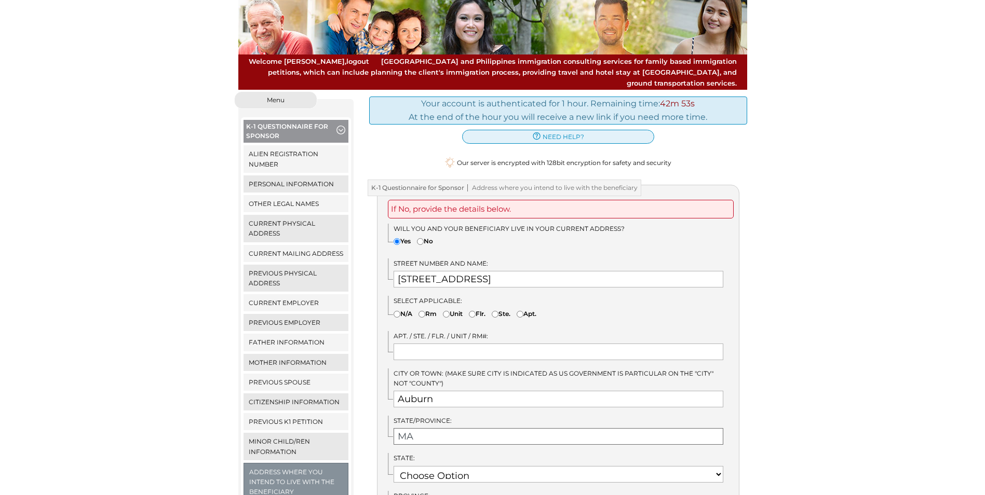
scroll to position [156, 0]
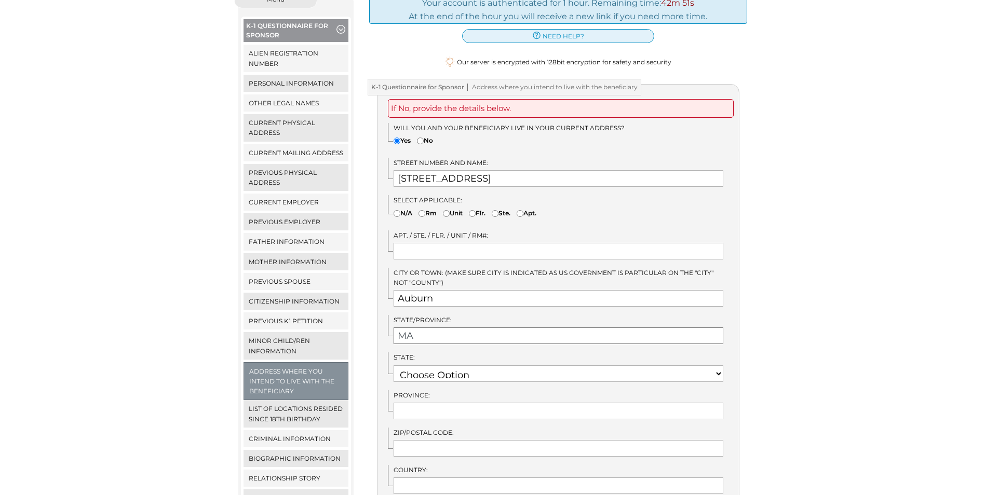
type input "MA"
click at [469, 366] on select "Choose Option AK AL AR AS AZ CA CO CT DE FL GA GU HI IA ID IL IN" at bounding box center [559, 374] width 330 height 17
select select "22"
click at [394, 366] on select "Choose Option AK AL AR AS AZ CA CO CT DE FL GA GU HI IA ID IL IN" at bounding box center [559, 374] width 330 height 17
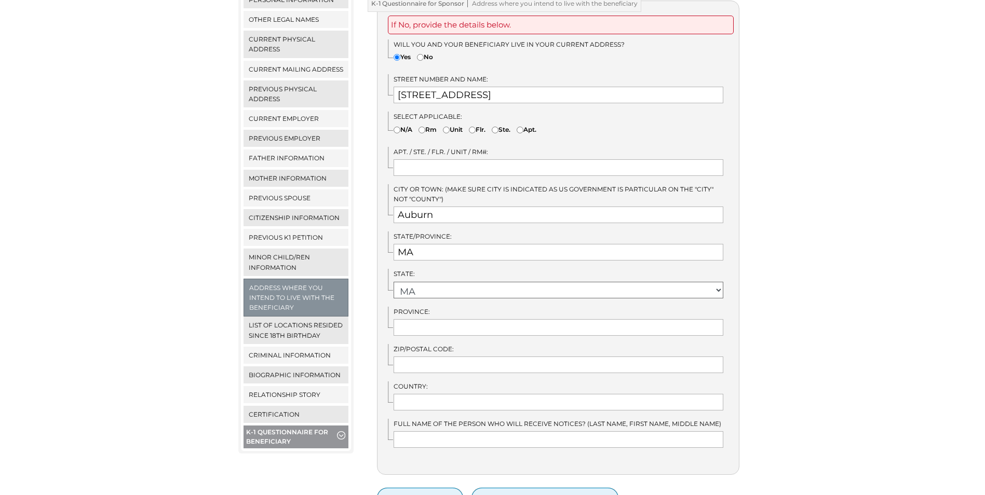
scroll to position [260, 0]
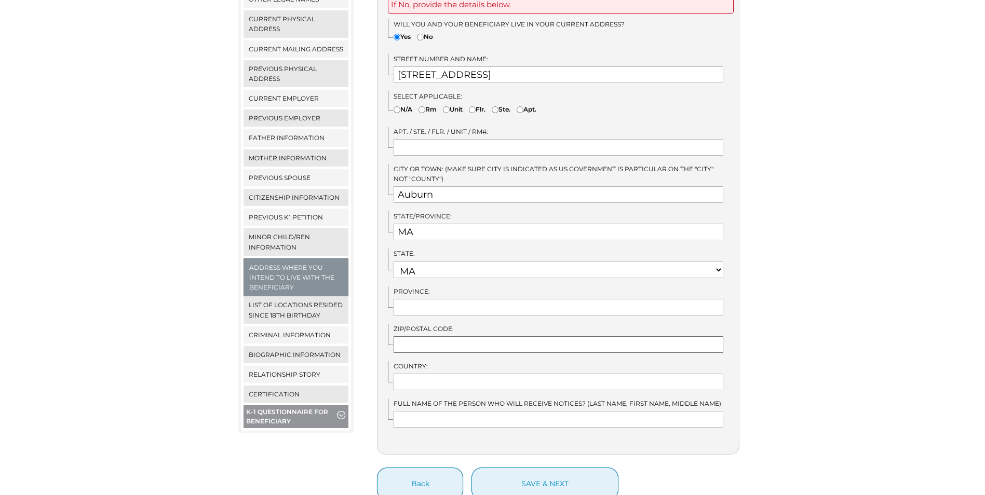
click at [480, 337] on input "text" at bounding box center [559, 345] width 330 height 17
type input "01501"
click at [538, 411] on input "text" at bounding box center [559, 419] width 330 height 17
type input "C"
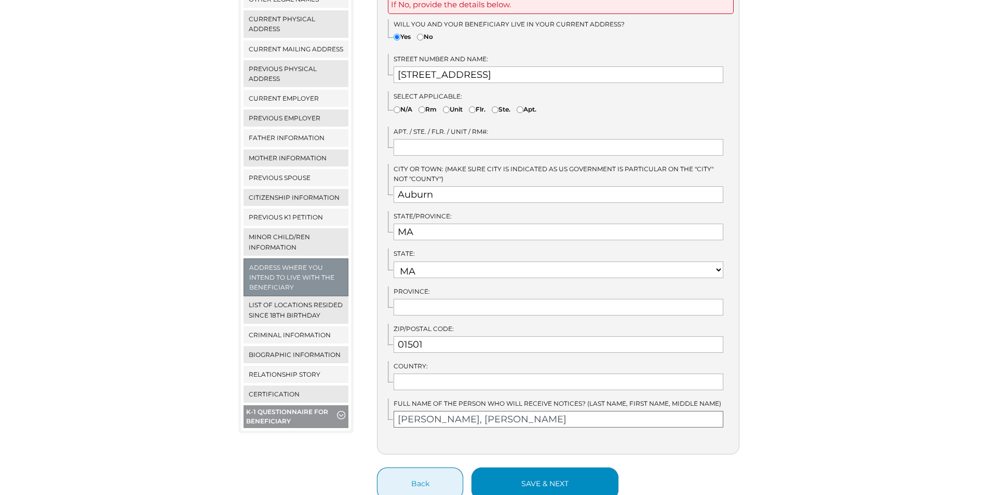
type input "Long, Calvin, Blake"
click at [515, 468] on button "save & next" at bounding box center [545, 484] width 147 height 33
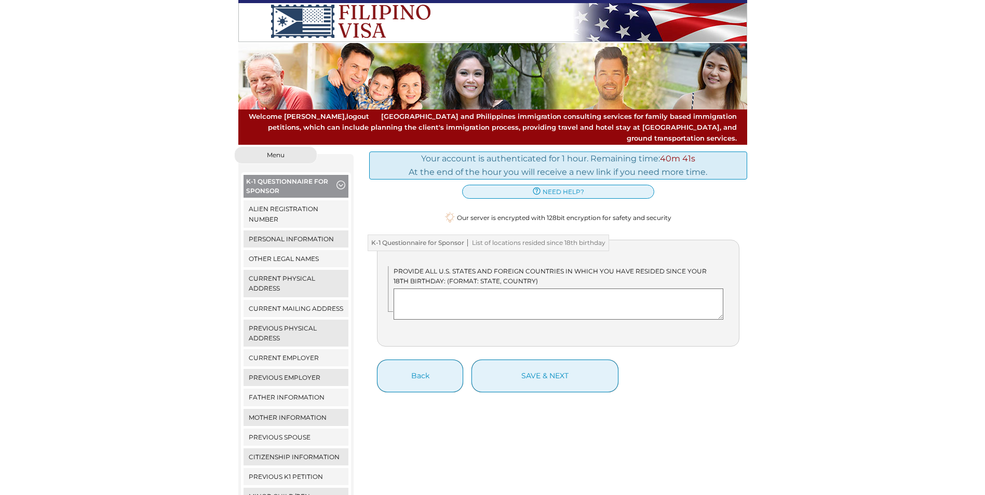
click at [587, 290] on textarea at bounding box center [559, 304] width 330 height 31
type textarea "Y"
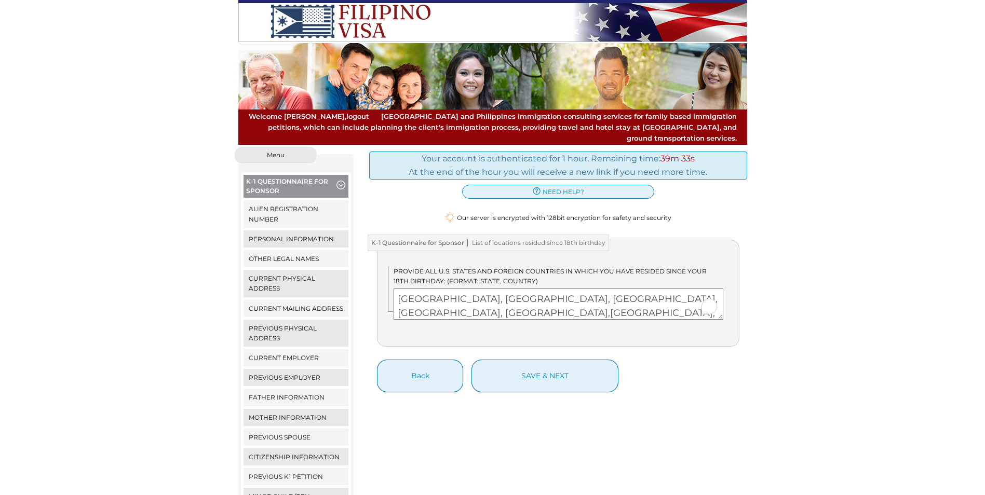
click at [495, 291] on textarea "[GEOGRAPHIC_DATA], [GEOGRAPHIC_DATA], [GEOGRAPHIC_DATA], [GEOGRAPHIC_DATA], [GE…" at bounding box center [559, 304] width 330 height 31
click at [511, 291] on textarea "[GEOGRAPHIC_DATA], [GEOGRAPHIC_DATA], [GEOGRAPHIC_DATA], [GEOGRAPHIC_DATA], [GE…" at bounding box center [559, 304] width 330 height 31
click at [530, 292] on textarea "[GEOGRAPHIC_DATA], [GEOGRAPHIC_DATA], [GEOGRAPHIC_DATA], [GEOGRAPHIC_DATA], [GE…" at bounding box center [559, 304] width 330 height 31
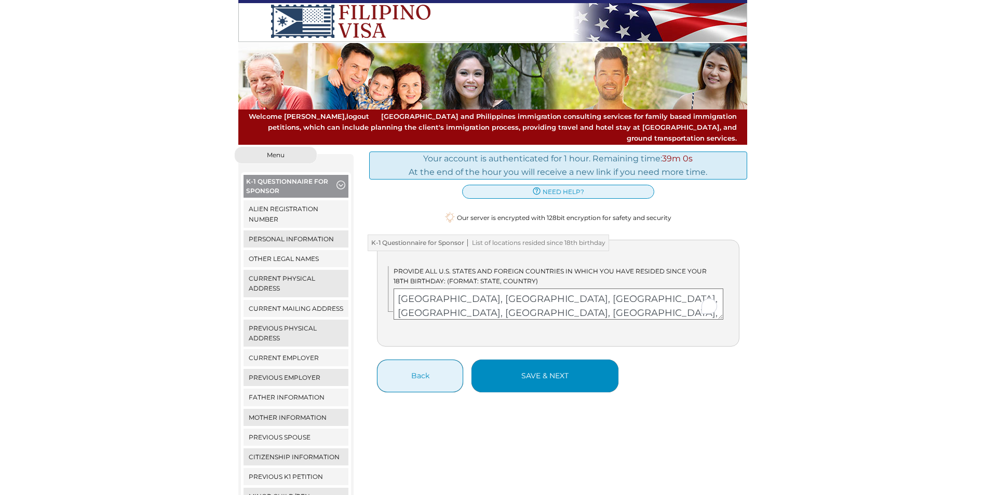
type textarea "[GEOGRAPHIC_DATA], [GEOGRAPHIC_DATA], [GEOGRAPHIC_DATA], [GEOGRAPHIC_DATA], [GE…"
click at [575, 360] on button "save & next" at bounding box center [545, 376] width 147 height 33
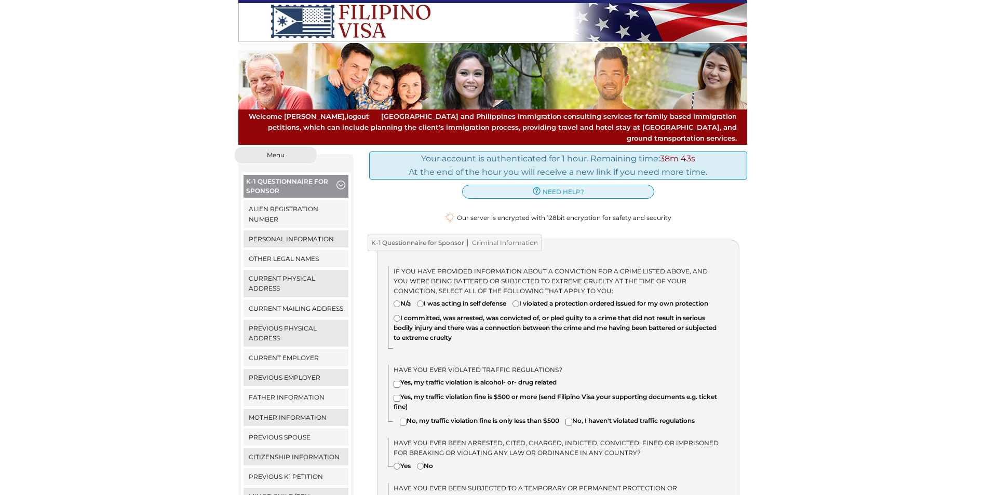
click at [396, 301] on input"] "N/a" at bounding box center [397, 304] width 7 height 7
radio input"] "true"
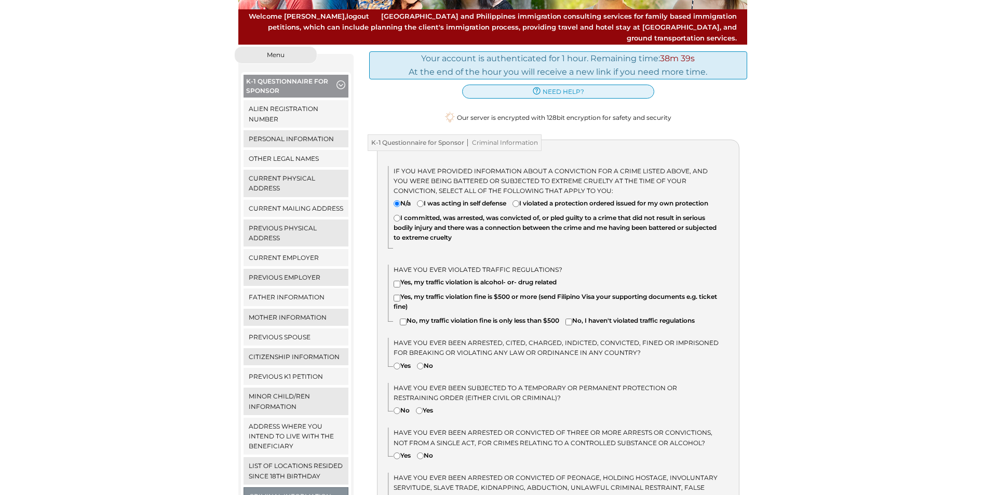
scroll to position [104, 0]
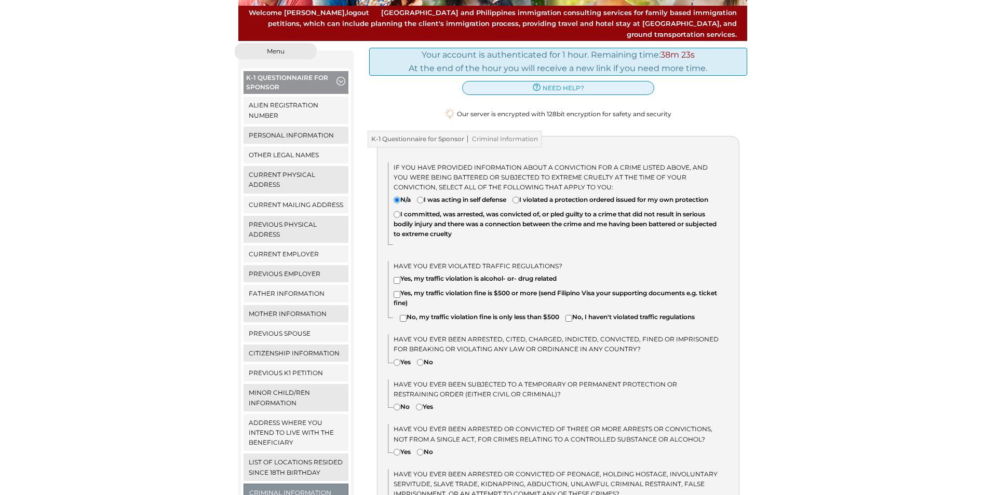
click at [398, 319] on div "Have you ever violated traffic regulations? Yes, my traffic violation is alcoho…" at bounding box center [563, 293] width 351 height 65
click at [403, 318] on input"] "No, my traffic violation fine is only less than $500" at bounding box center [403, 318] width 7 height 7
checkbox input"] "true"
click at [419, 363] on input"] "No" at bounding box center [420, 362] width 7 height 7
radio input"] "true"
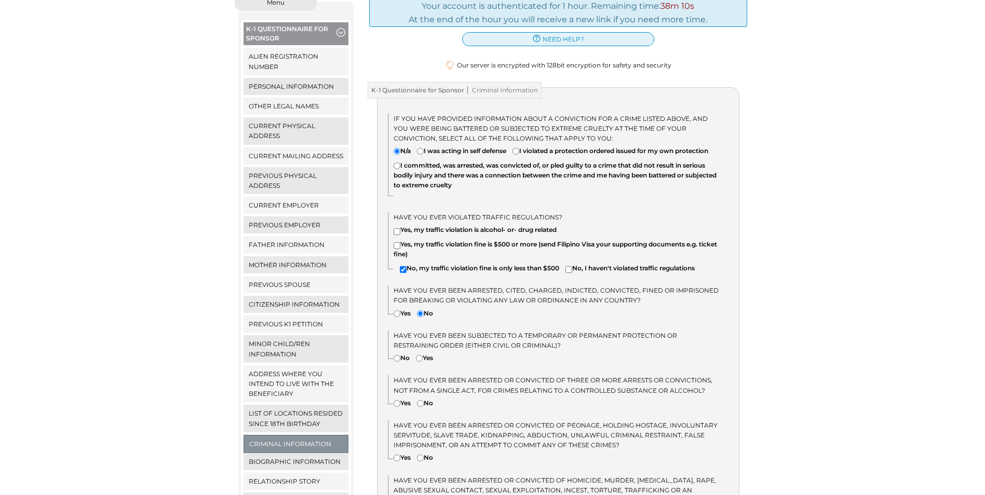
scroll to position [156, 0]
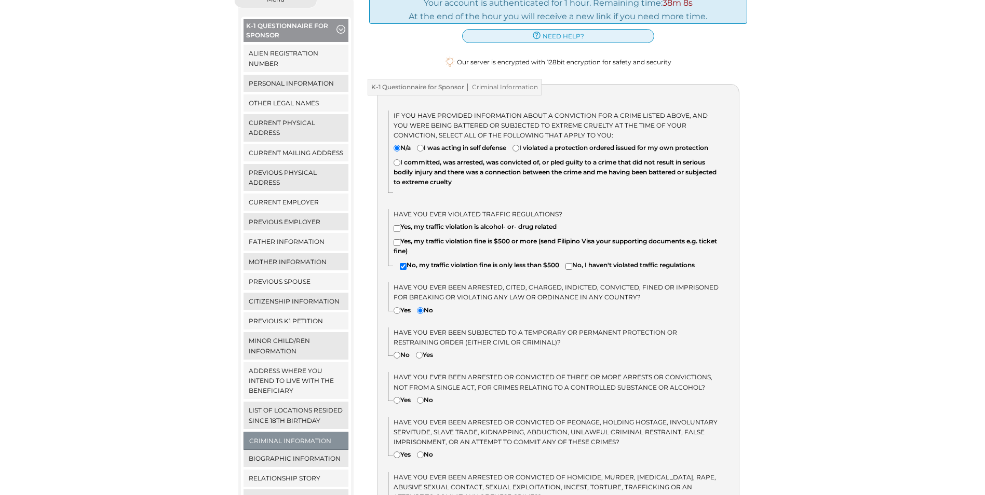
click at [418, 357] on input"] "Yes" at bounding box center [419, 355] width 7 height 7
radio input"] "true"
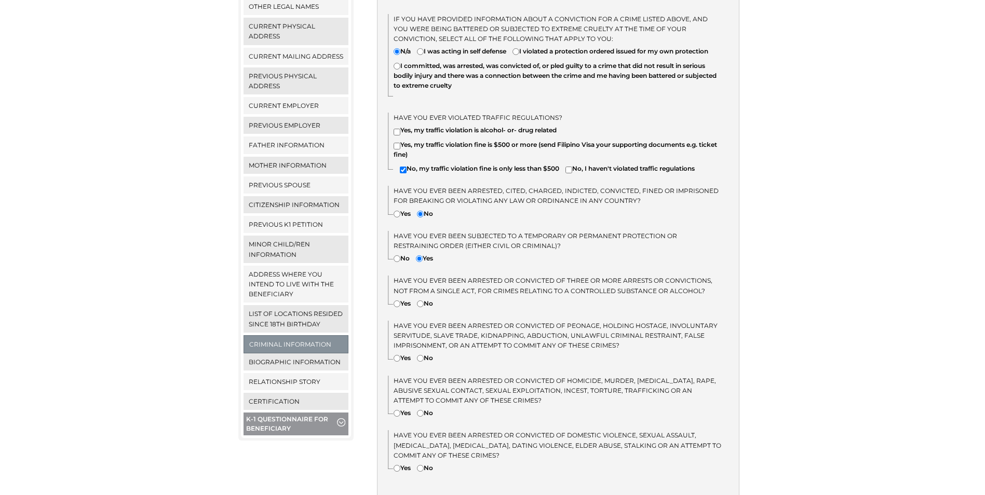
scroll to position [260, 0]
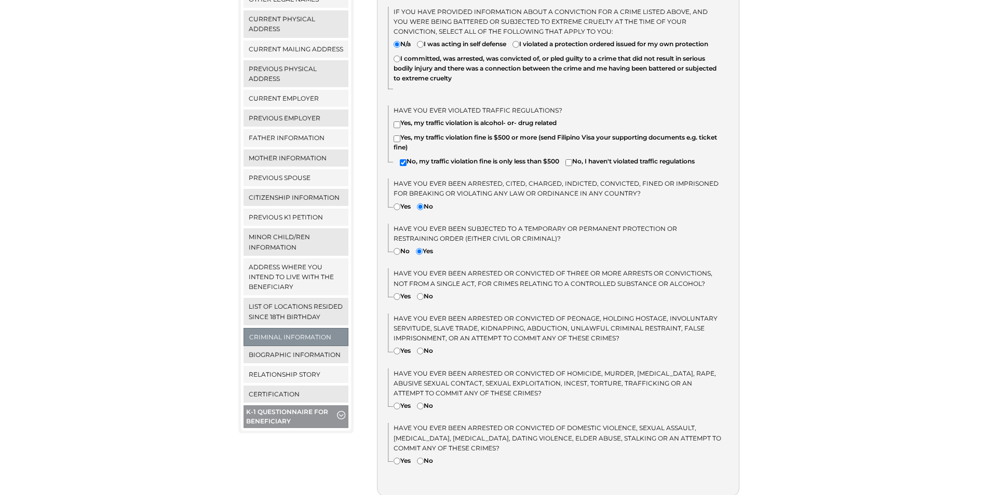
click at [424, 296] on input"] "No" at bounding box center [420, 296] width 7 height 7
radio input"] "true"
click at [422, 352] on input"] "No" at bounding box center [420, 351] width 7 height 7
radio input"] "true"
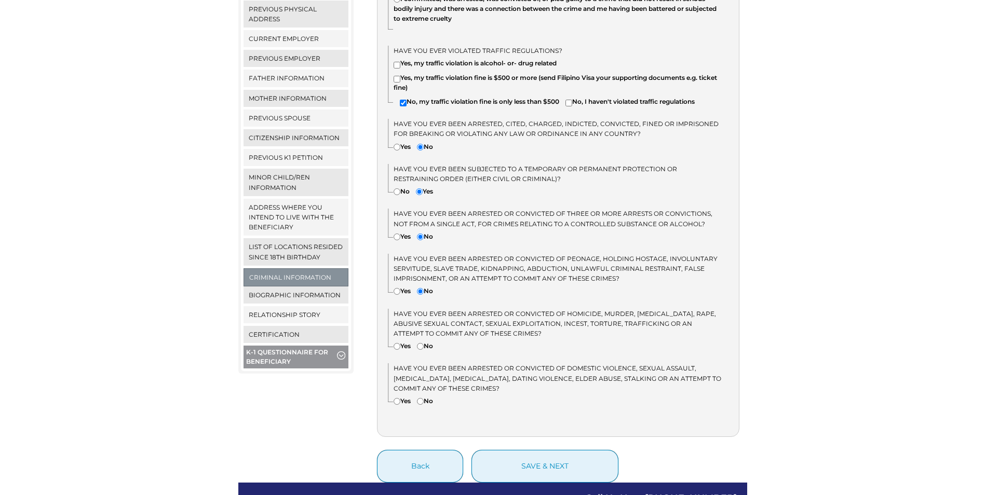
scroll to position [364, 0]
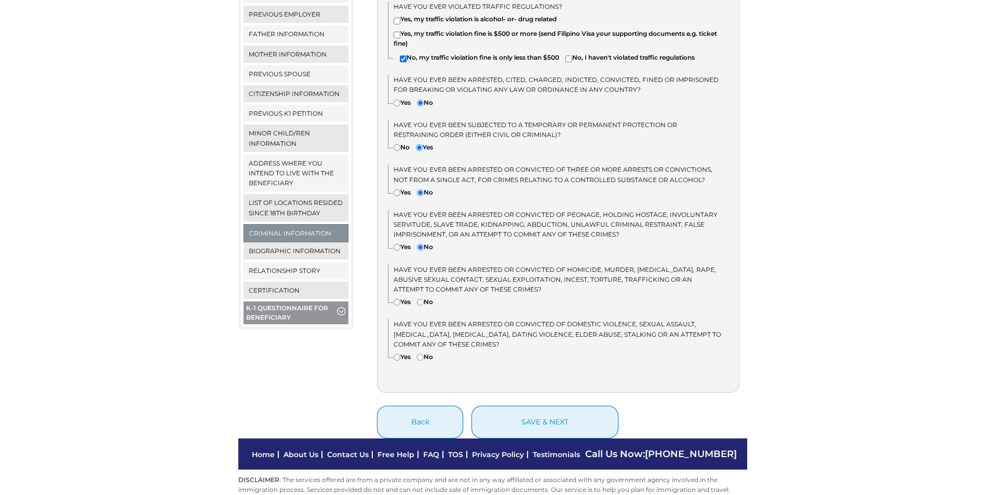
click at [422, 304] on input"] "No" at bounding box center [420, 302] width 7 height 7
radio input"] "true"
click at [422, 358] on input"] "No" at bounding box center [420, 357] width 7 height 7
radio input"] "true"
click at [530, 421] on button "save & next" at bounding box center [545, 422] width 147 height 33
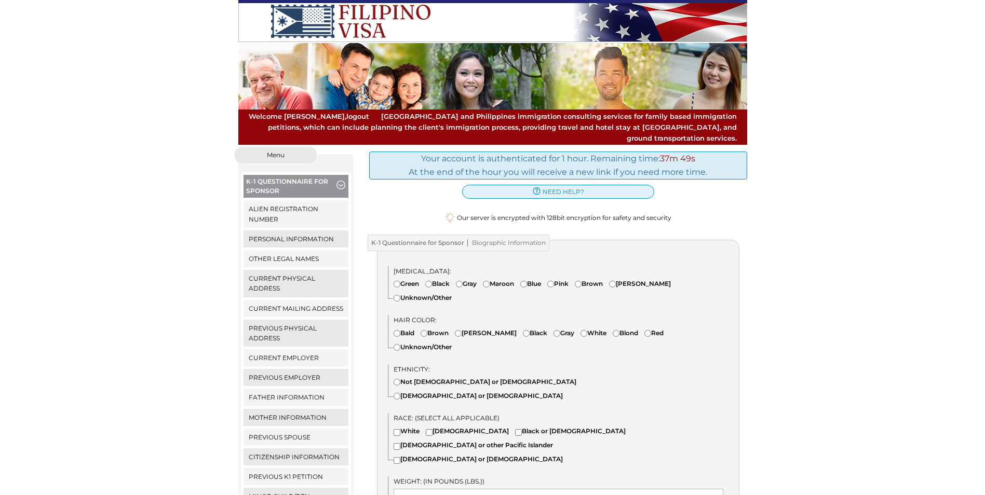
click at [593, 279] on label "Brown" at bounding box center [589, 284] width 28 height 10
click at [582, 281] on input"] "Brown" at bounding box center [578, 284] width 7 height 7
radio input"] "true"
click at [523, 330] on input"] "Black" at bounding box center [526, 333] width 7 height 7
radio input"] "true"
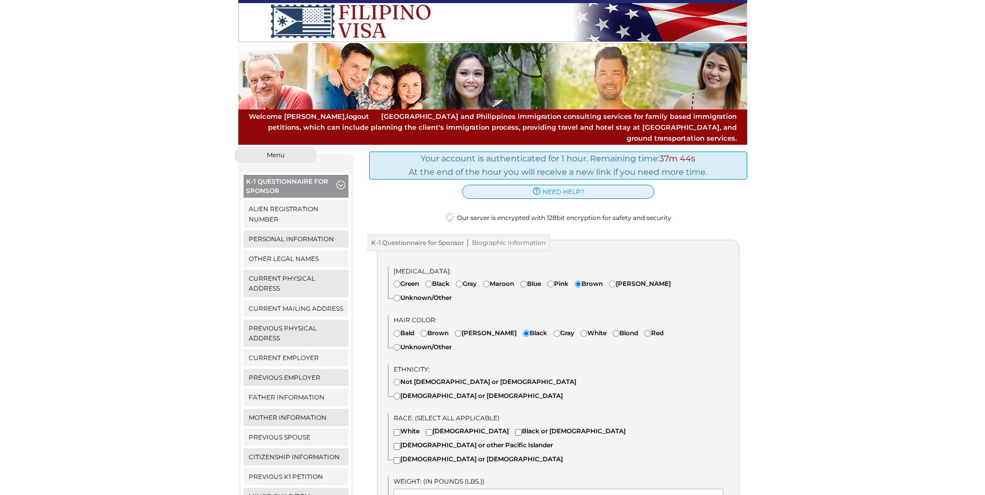
click at [399, 379] on input"] "Not [DEMOGRAPHIC_DATA] or [DEMOGRAPHIC_DATA]" at bounding box center [397, 382] width 7 height 7
radio input"] "true"
click at [515, 430] on input"] "Black or [DEMOGRAPHIC_DATA]" at bounding box center [518, 433] width 7 height 7
checkbox input"] "true"
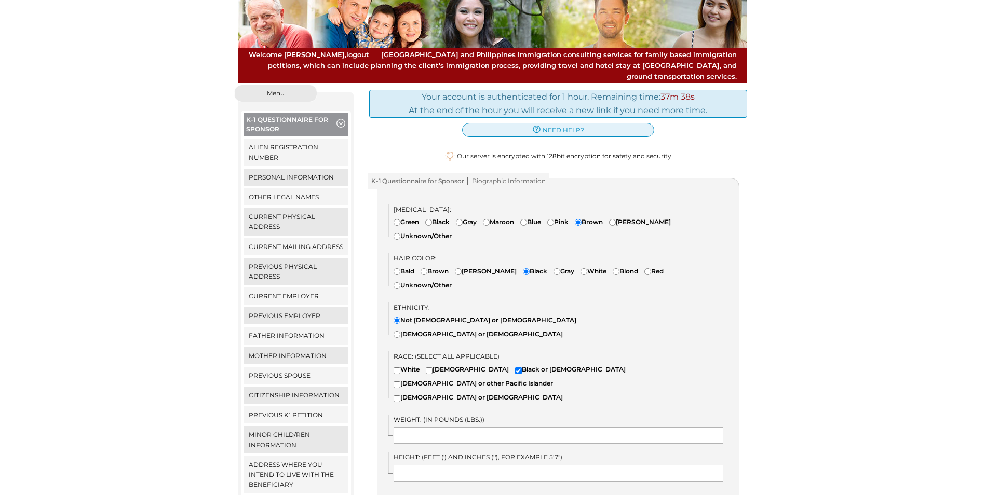
scroll to position [104, 0]
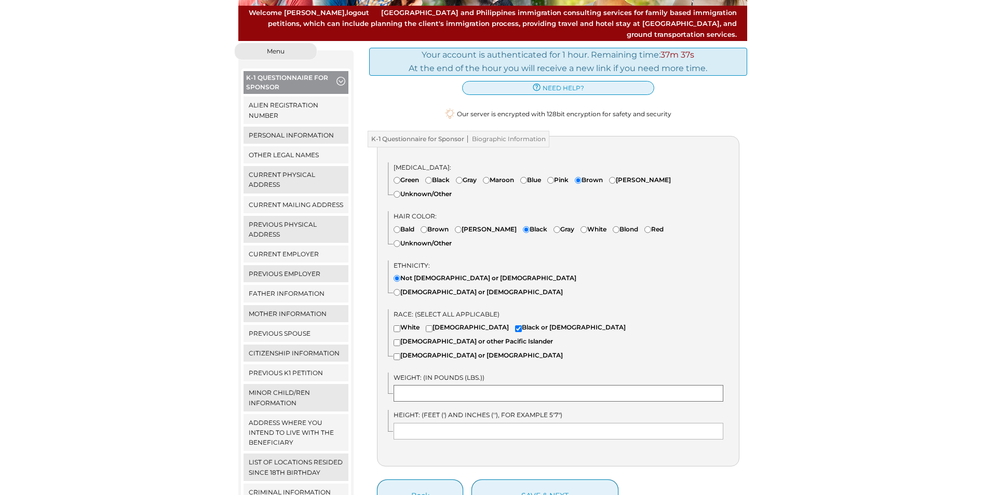
click at [514, 385] on input "text" at bounding box center [559, 393] width 330 height 17
type input "235"
click at [445, 423] on input "text" at bounding box center [559, 431] width 330 height 17
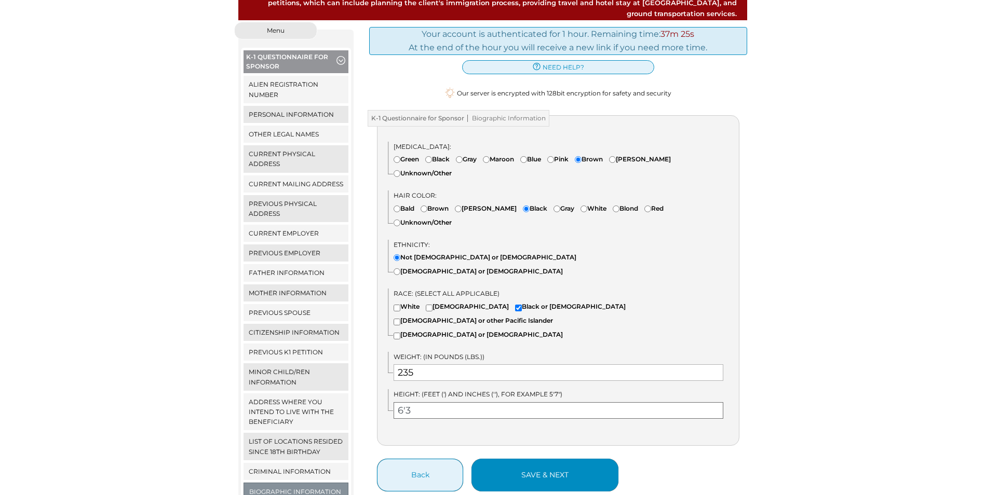
scroll to position [208, 0]
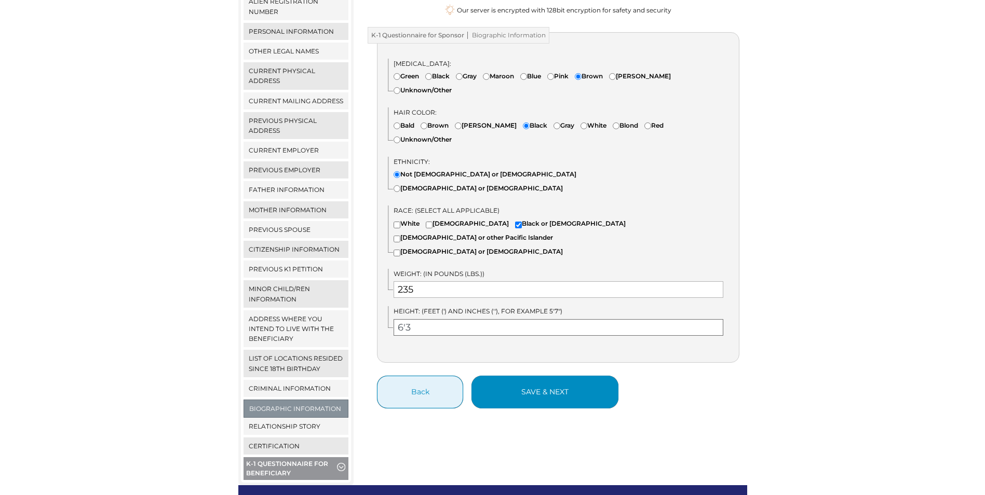
type input "6'3"
click at [595, 376] on button "save & next" at bounding box center [545, 392] width 147 height 33
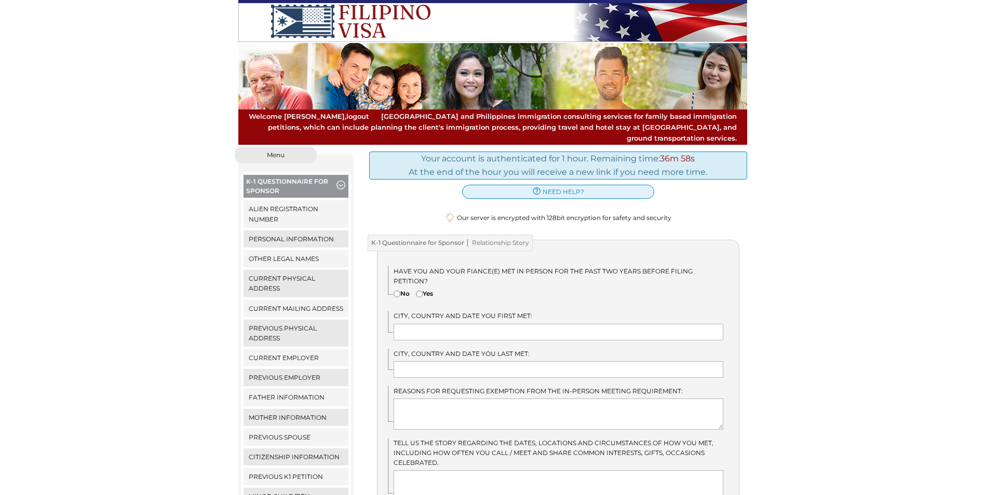
click at [420, 291] on input"] "Yes" at bounding box center [419, 294] width 7 height 7
radio input"] "true"
click at [469, 324] on input "text" at bounding box center [559, 332] width 330 height 17
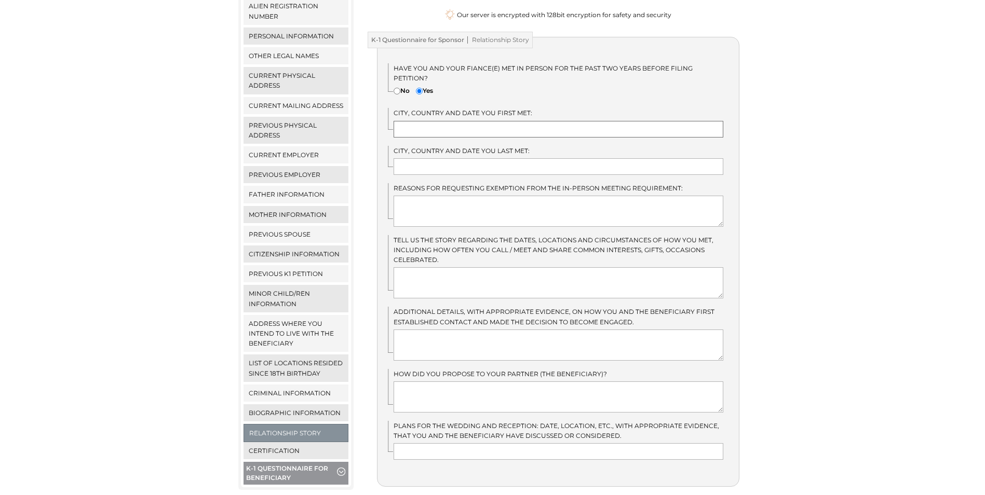
scroll to position [208, 0]
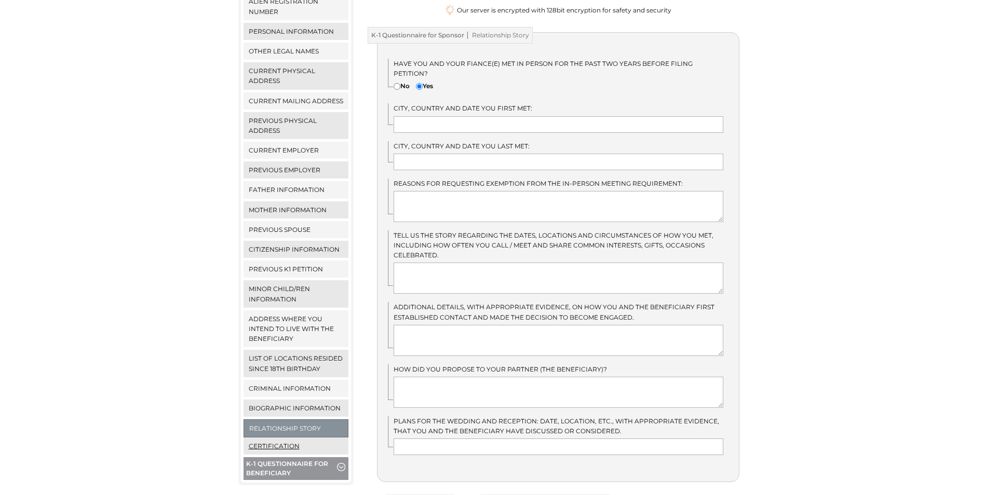
click at [287, 438] on link "Certification" at bounding box center [296, 446] width 105 height 17
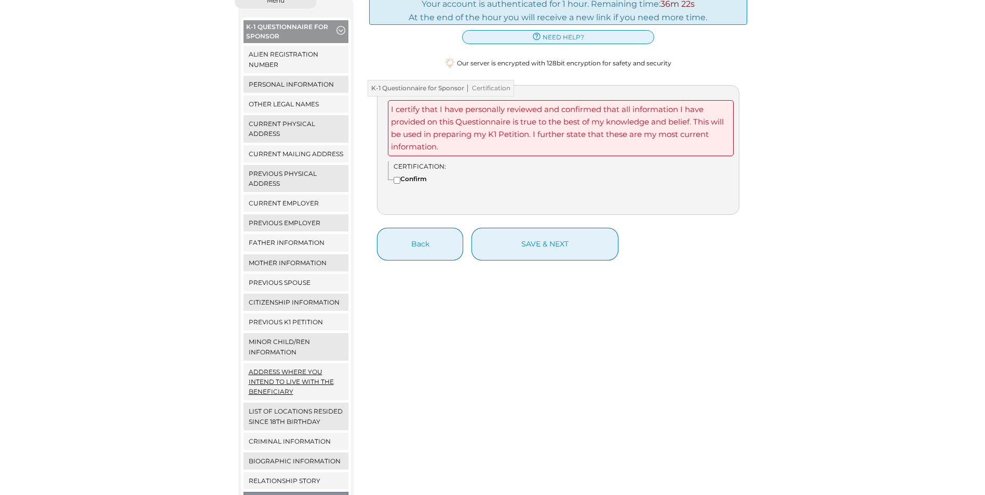
scroll to position [156, 0]
